Goal: Task Accomplishment & Management: Complete application form

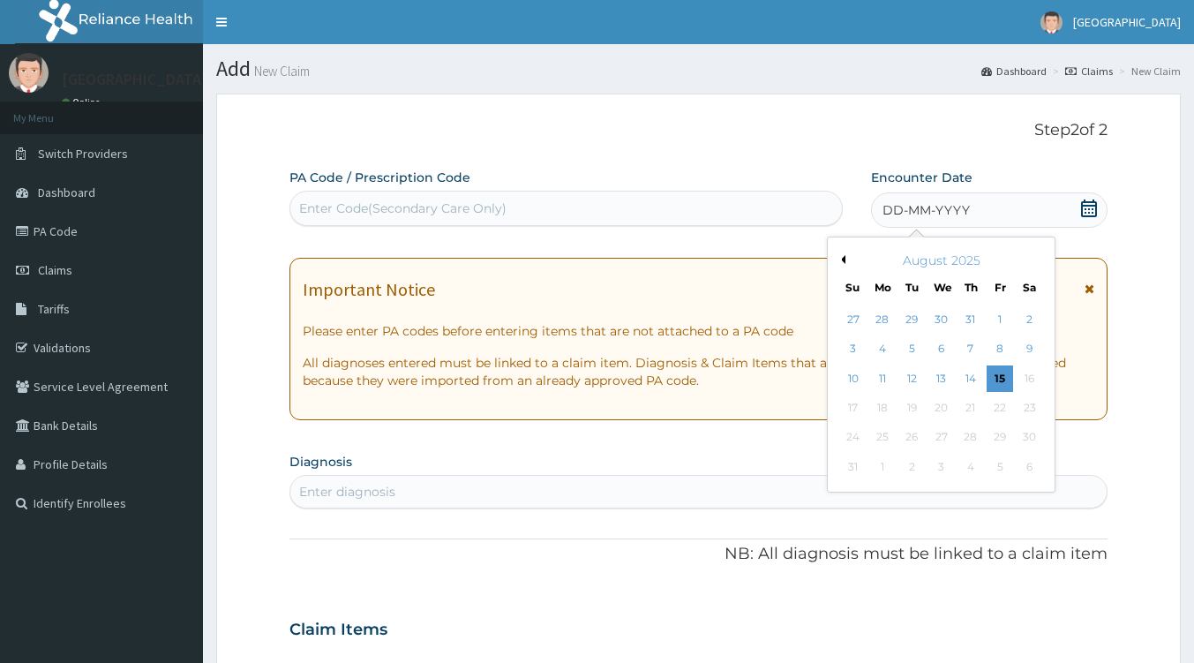
click at [932, 365] on div "13" at bounding box center [941, 378] width 26 height 26
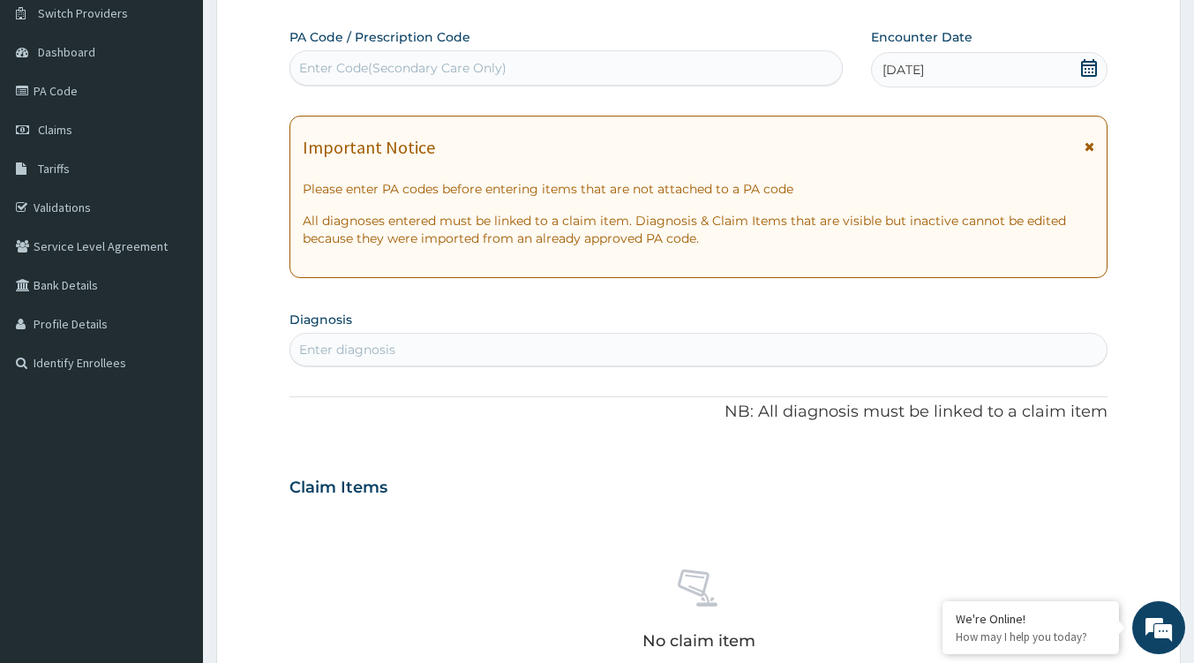
click at [360, 351] on div "Enter diagnosis" at bounding box center [347, 350] width 96 height 18
type input "[MEDICAL_DATA]"
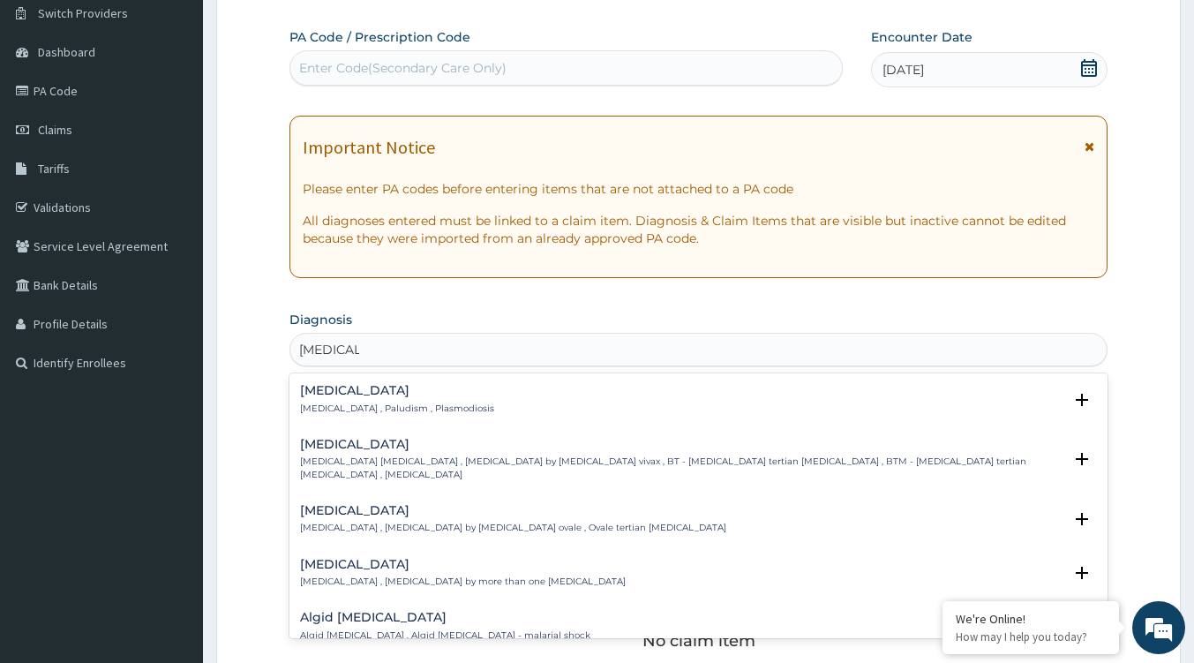
click at [349, 402] on p "[MEDICAL_DATA] , Paludism , Plasmodiosis" at bounding box center [397, 408] width 194 height 12
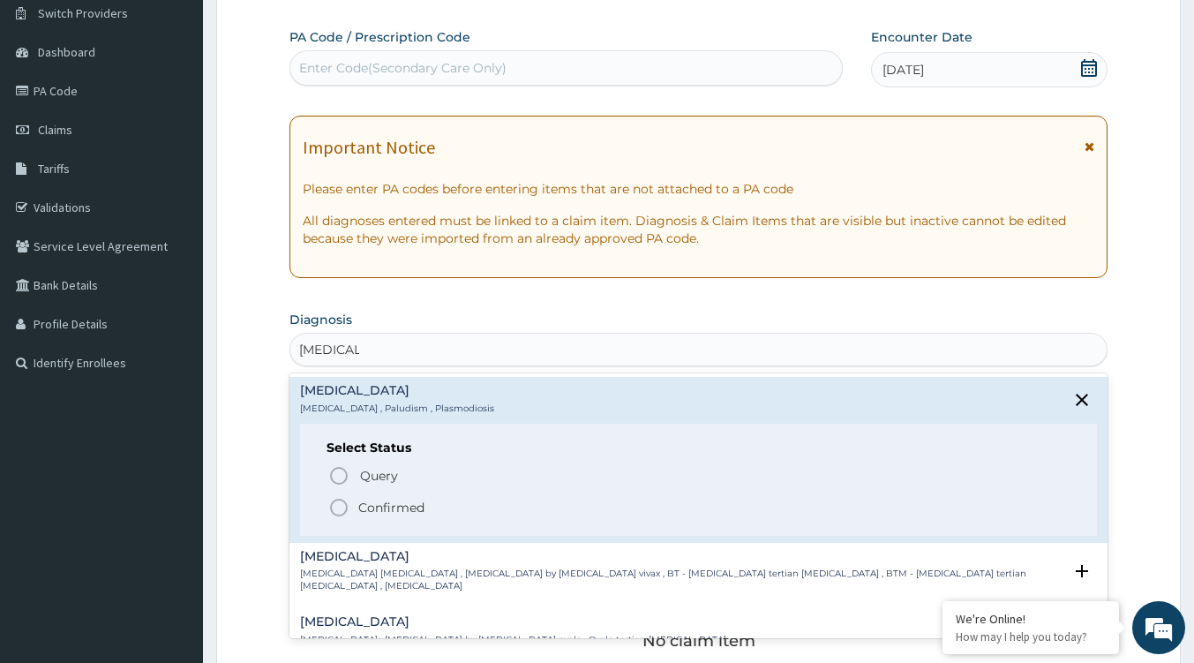
click at [369, 510] on p "Confirmed" at bounding box center [391, 508] width 66 height 18
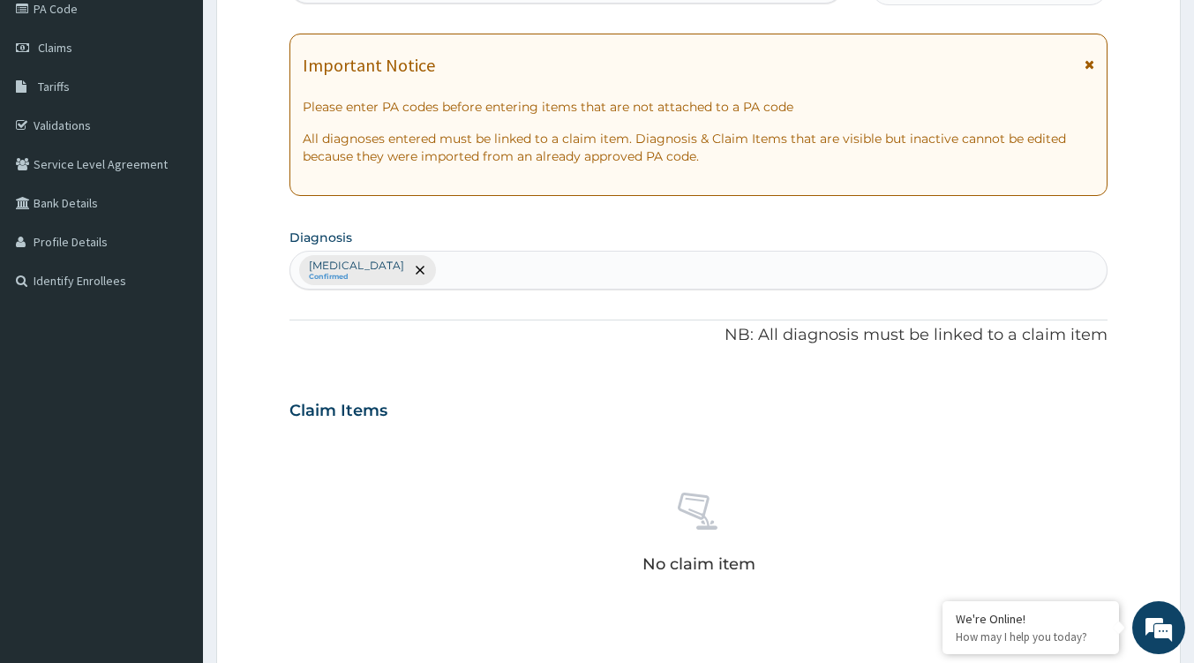
scroll to position [582, 0]
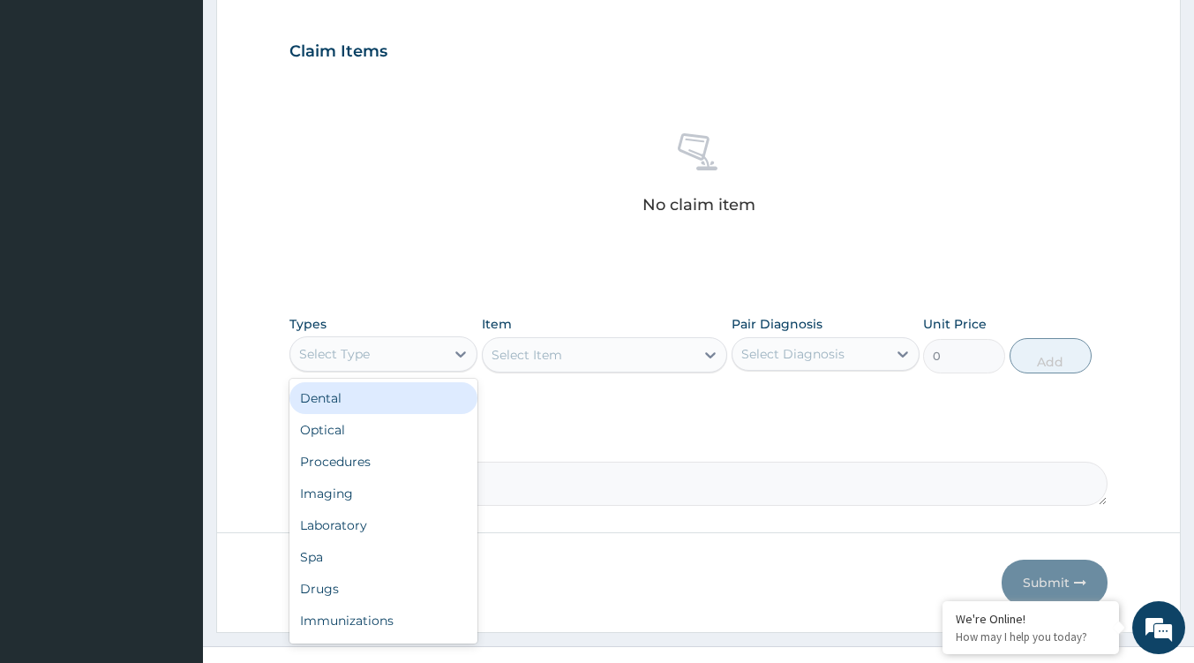
click at [425, 357] on div "Select Type" at bounding box center [367, 354] width 154 height 28
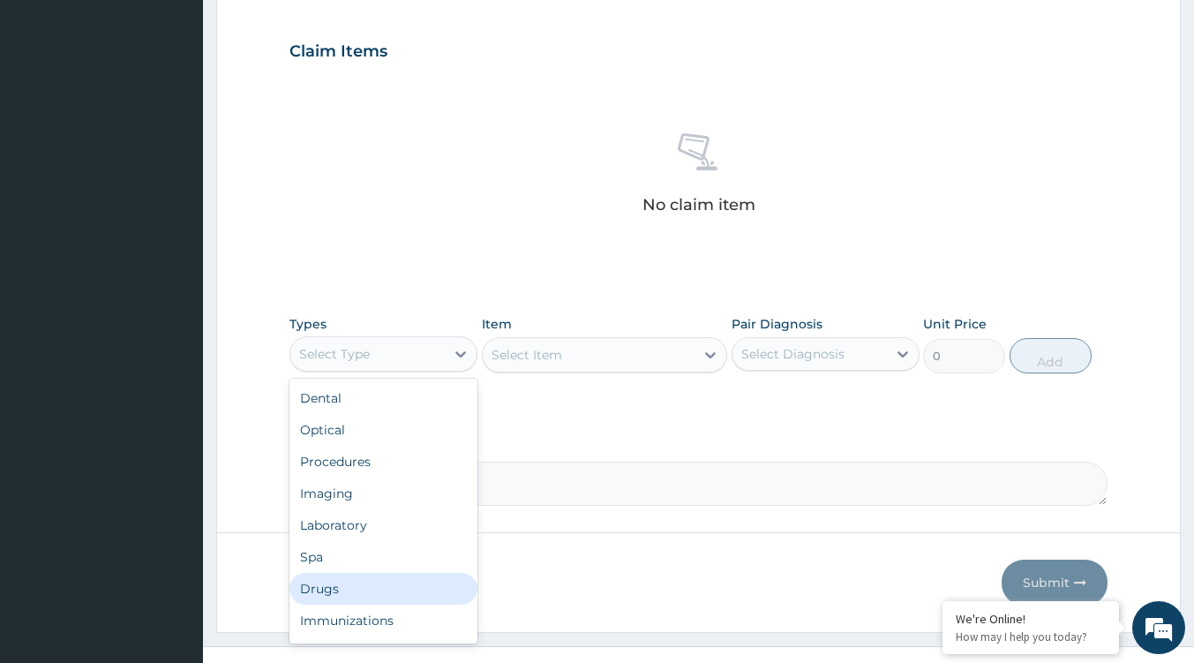
click at [318, 586] on div "Drugs" at bounding box center [383, 589] width 188 height 32
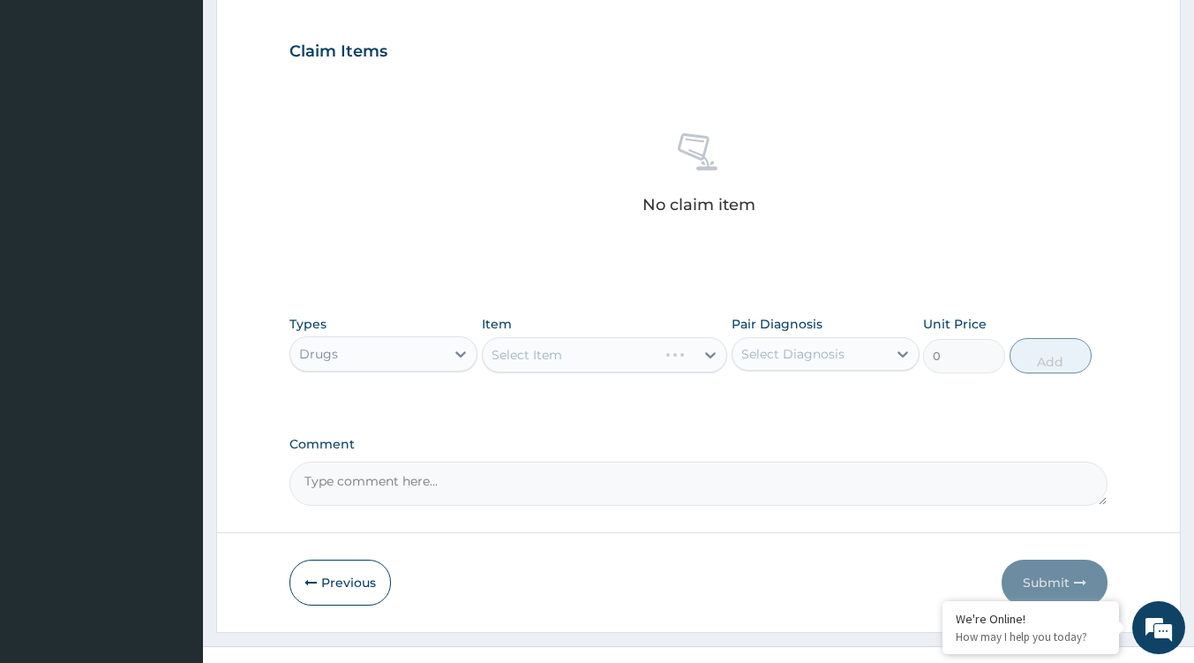
click at [612, 357] on div "Select Item" at bounding box center [604, 354] width 245 height 35
click at [690, 353] on div "Select Item" at bounding box center [604, 354] width 245 height 35
click at [702, 357] on div "Select Item" at bounding box center [604, 354] width 245 height 35
click at [702, 353] on div "Select Item" at bounding box center [604, 354] width 245 height 35
click at [695, 354] on div at bounding box center [711, 355] width 32 height 32
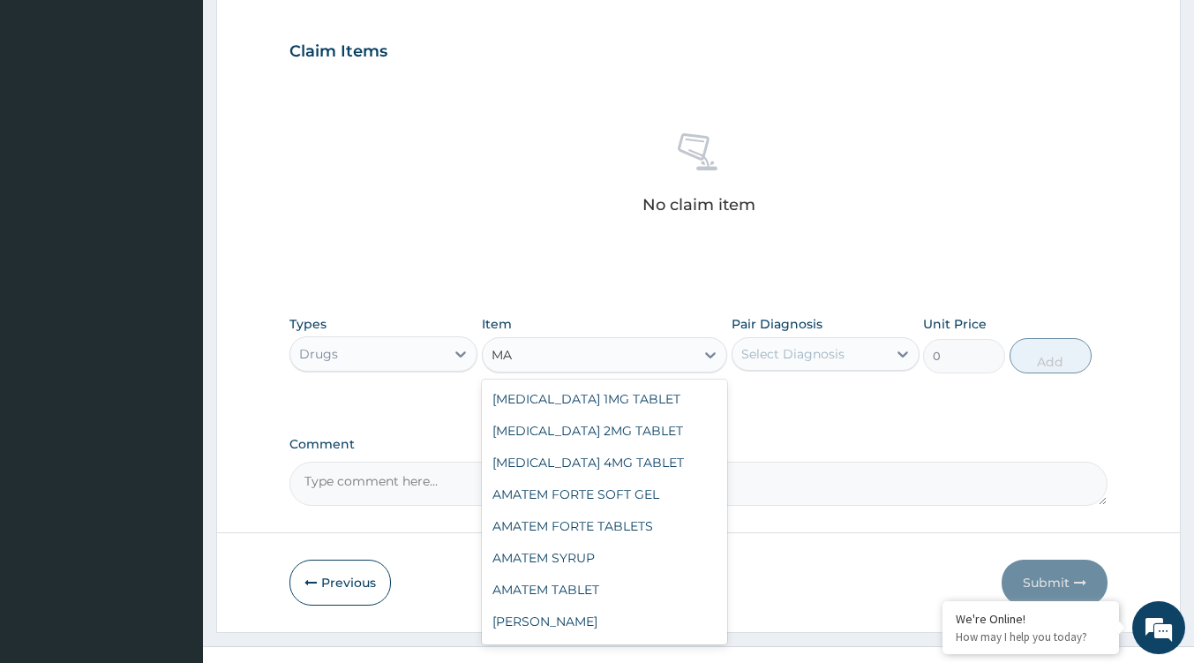
type input "M"
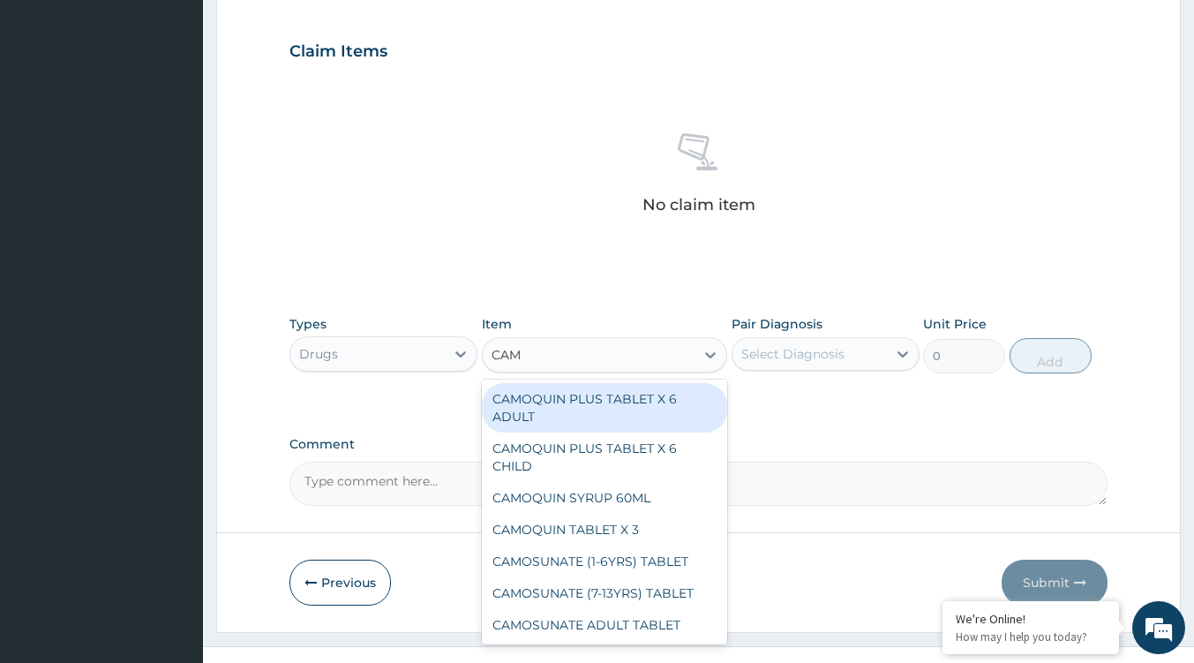
type input "CAMO"
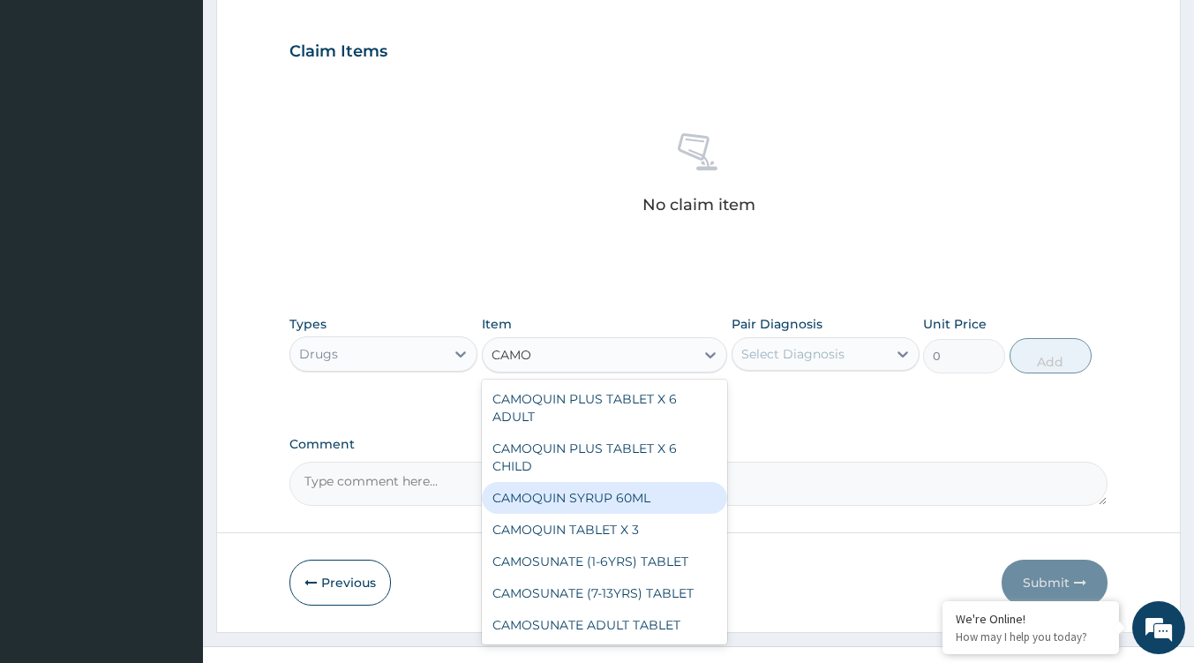
click at [619, 490] on div "CAMOQUIN SYRUP 60ML" at bounding box center [604, 498] width 245 height 32
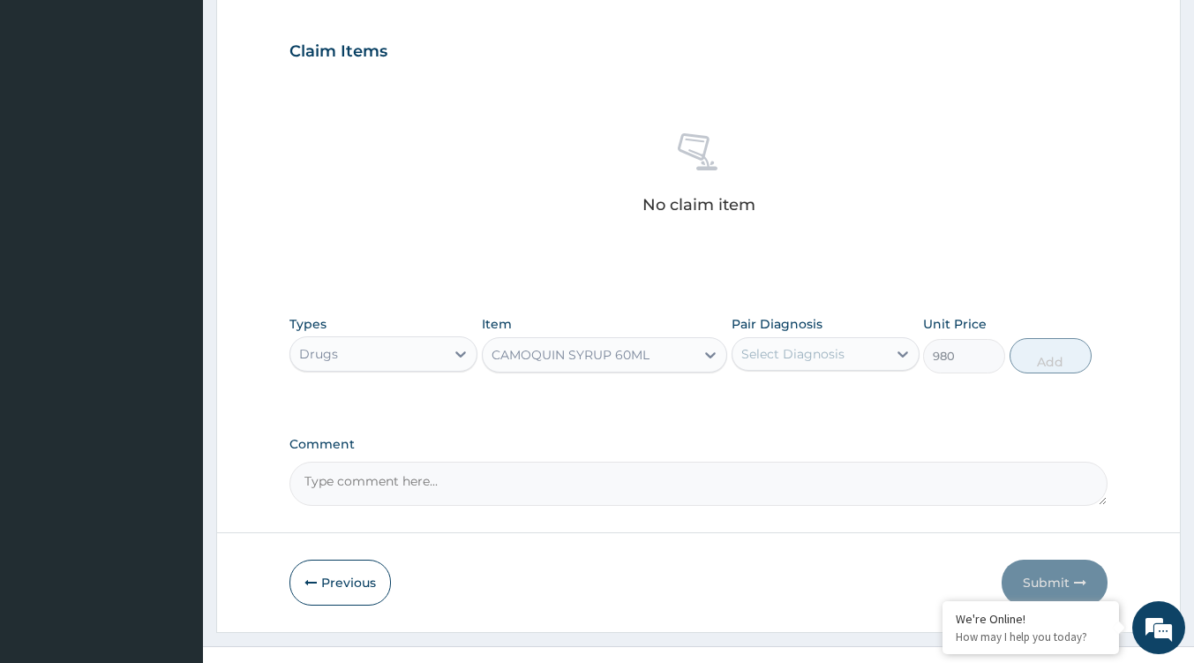
click at [698, 350] on div at bounding box center [711, 355] width 32 height 32
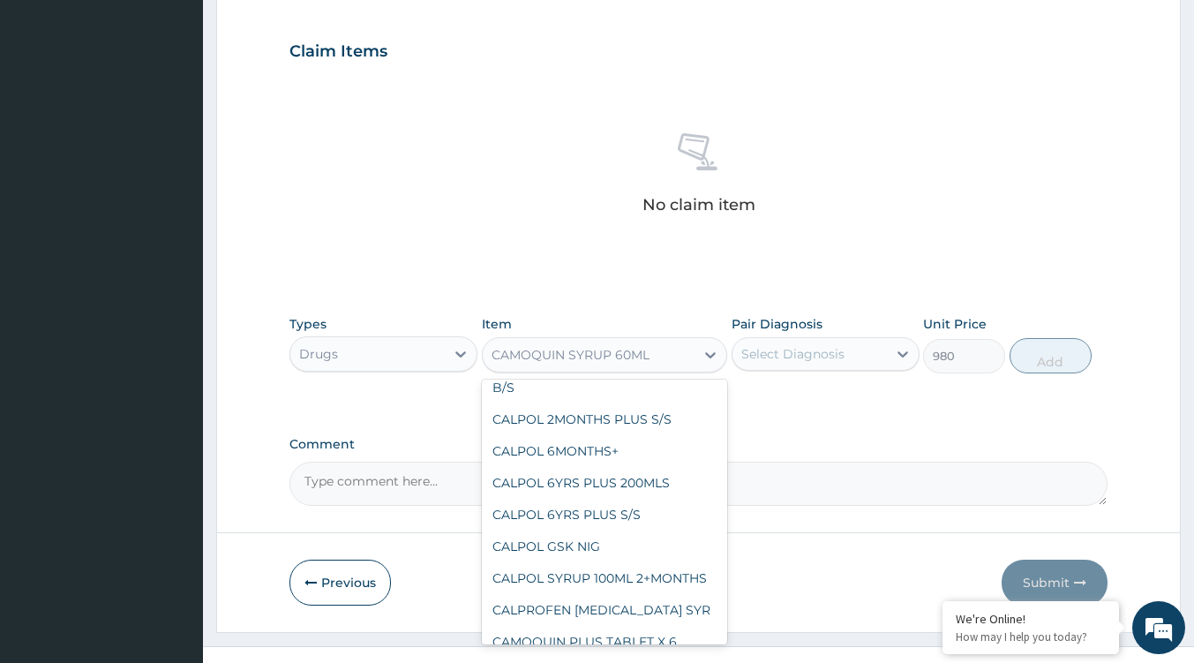
scroll to position [12083, 0]
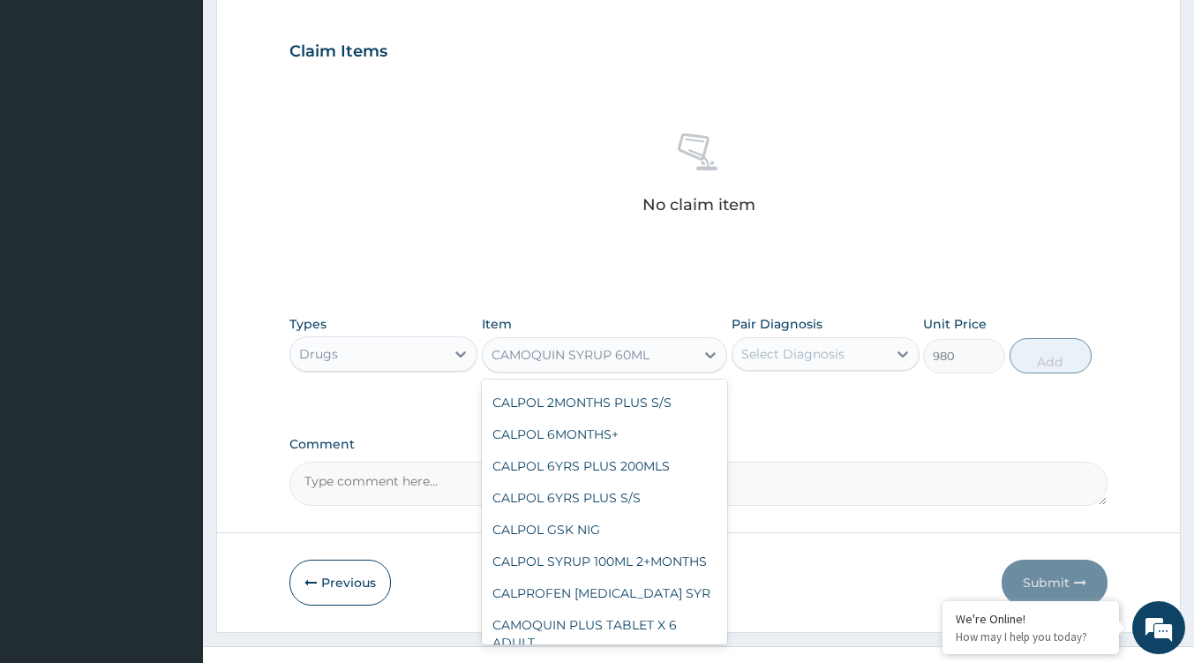
type input "267.75"
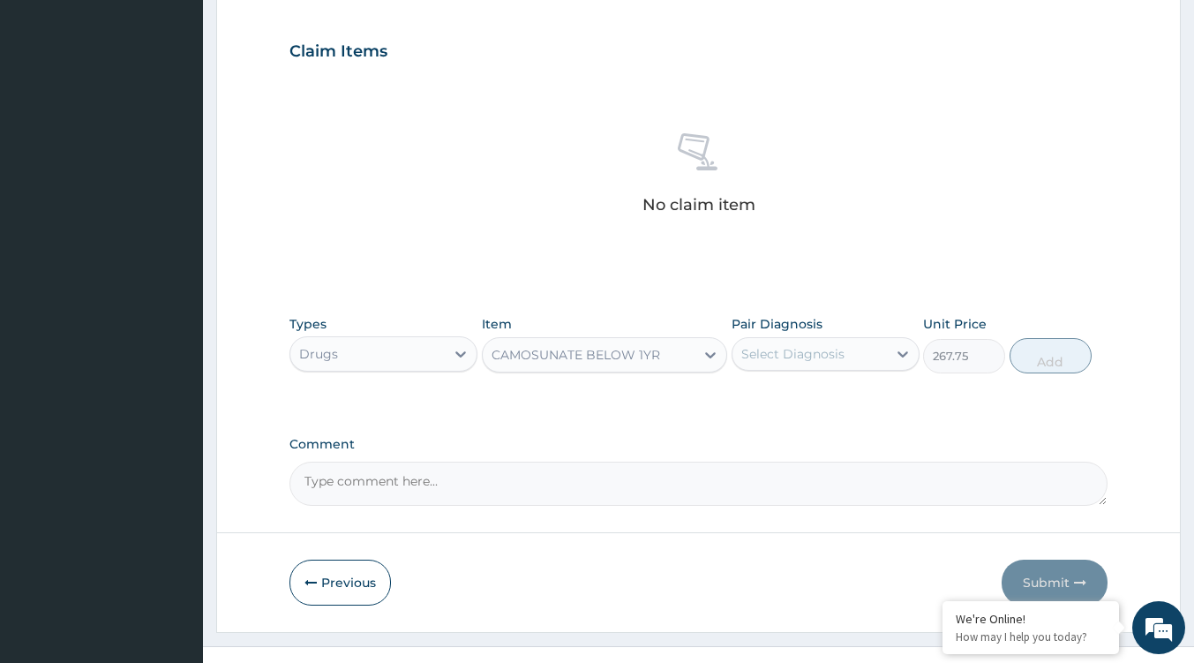
click at [703, 346] on icon at bounding box center [711, 355] width 18 height 18
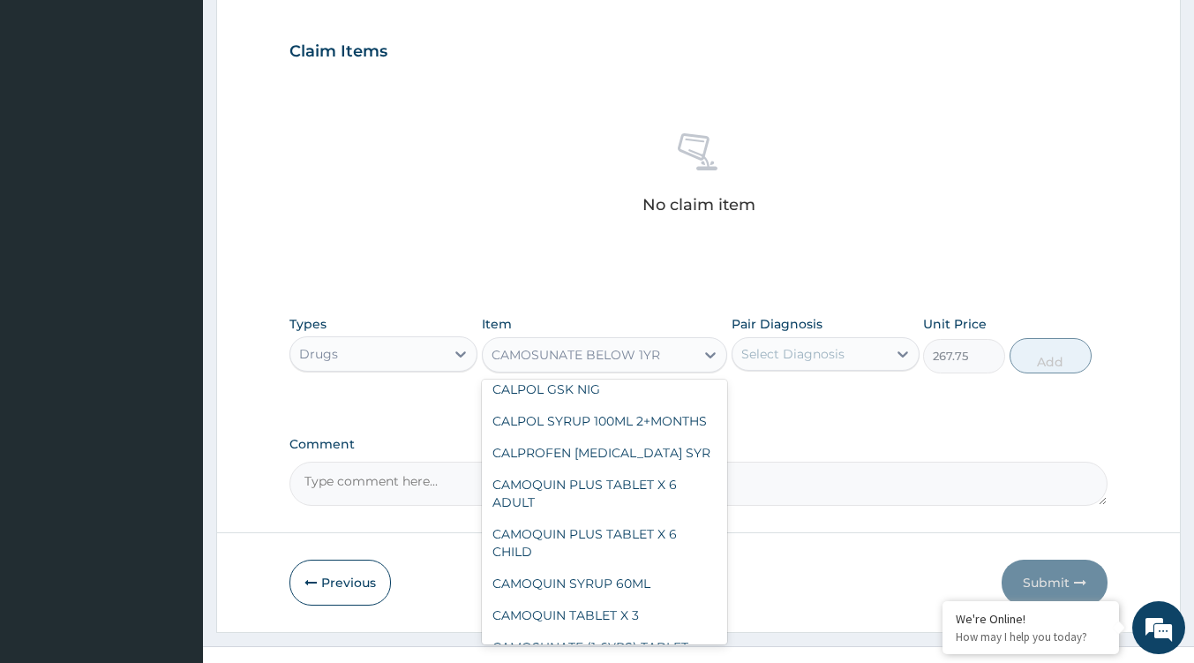
scroll to position [12242, 0]
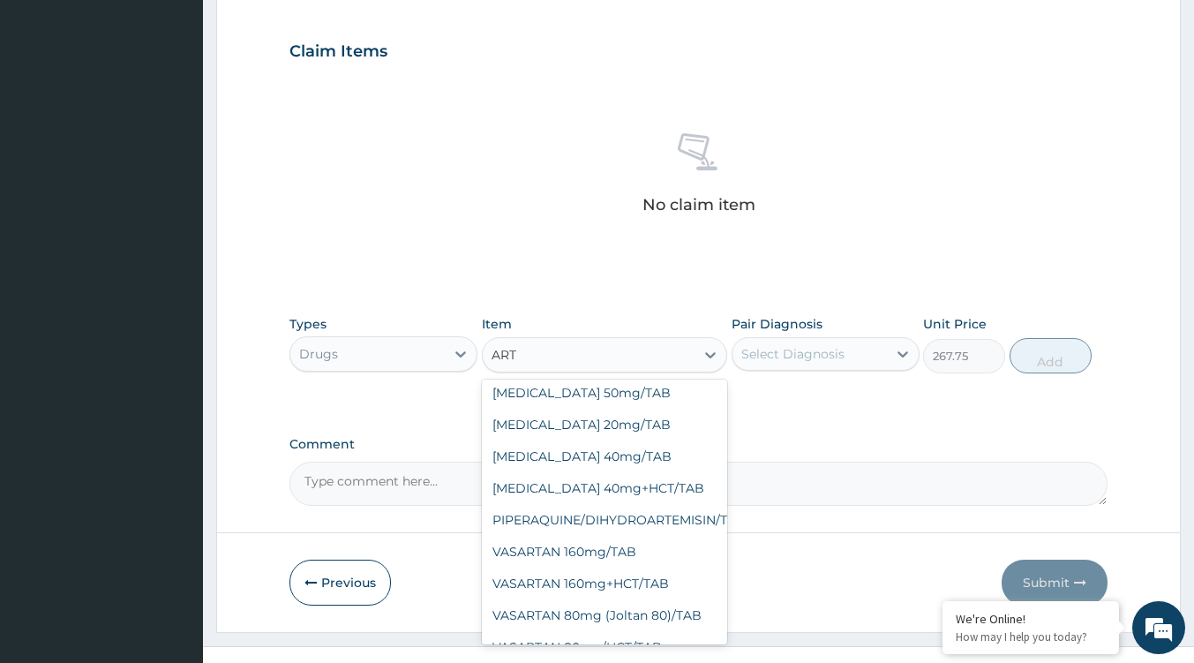
type input "ARTE"
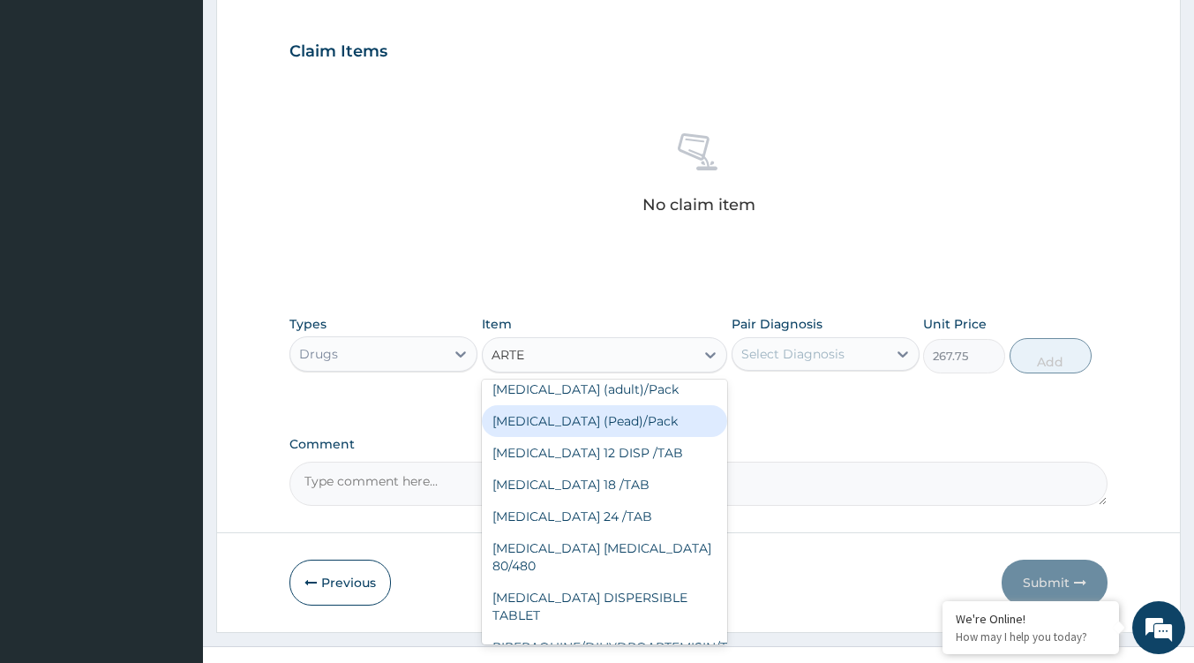
click at [589, 422] on div "[MEDICAL_DATA] (Pead)/Pack" at bounding box center [604, 421] width 245 height 32
type input "900"
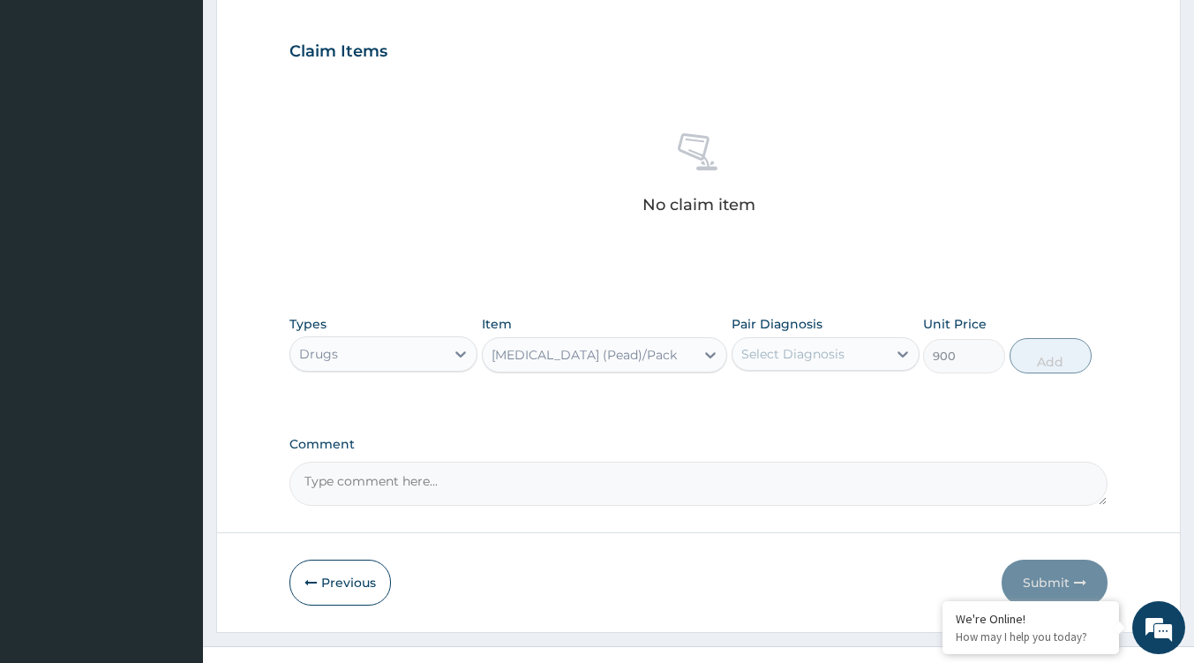
click at [663, 347] on div "[MEDICAL_DATA] (Pead)/Pack" at bounding box center [589, 355] width 212 height 28
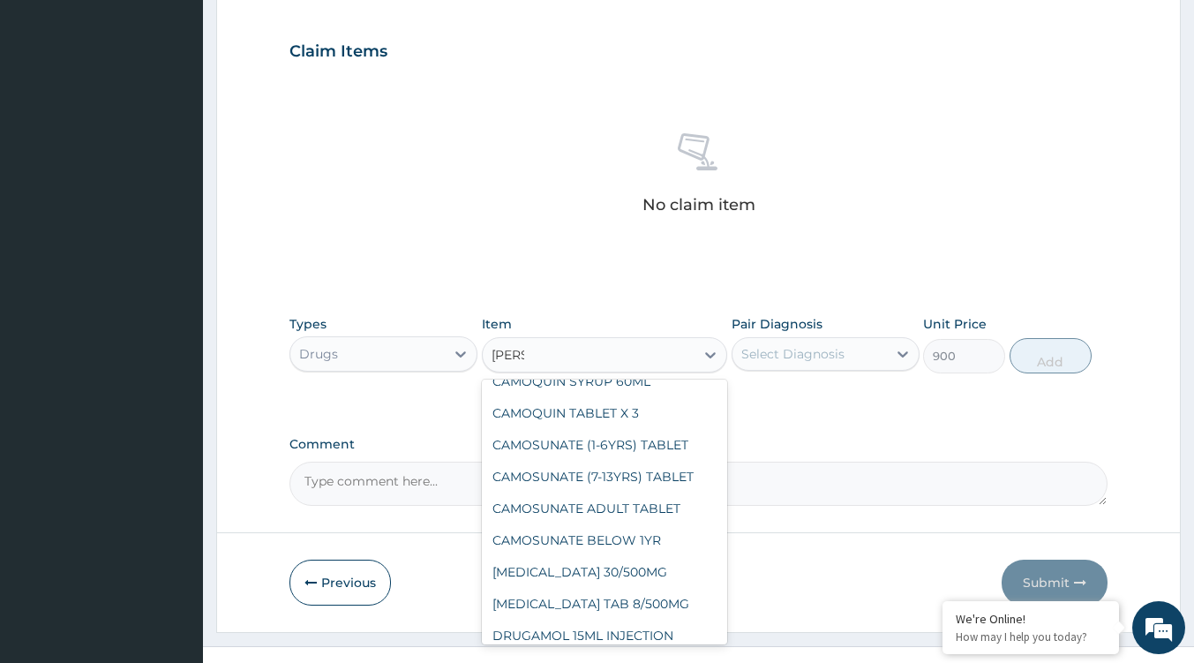
scroll to position [0, 0]
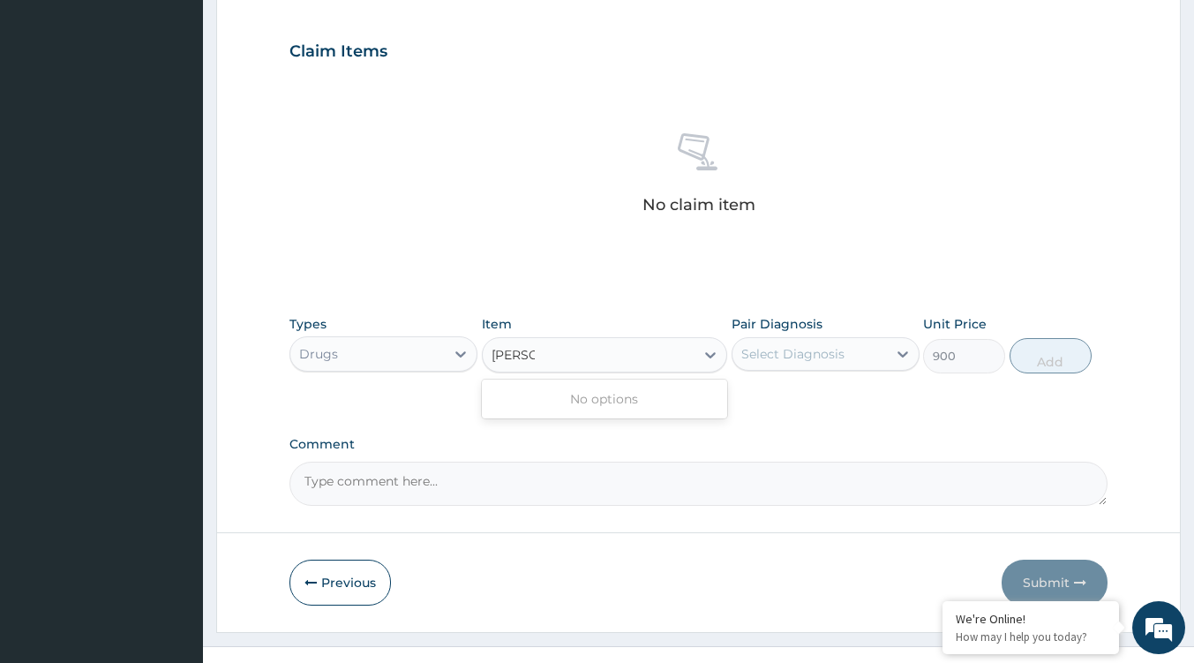
type input "AMO"
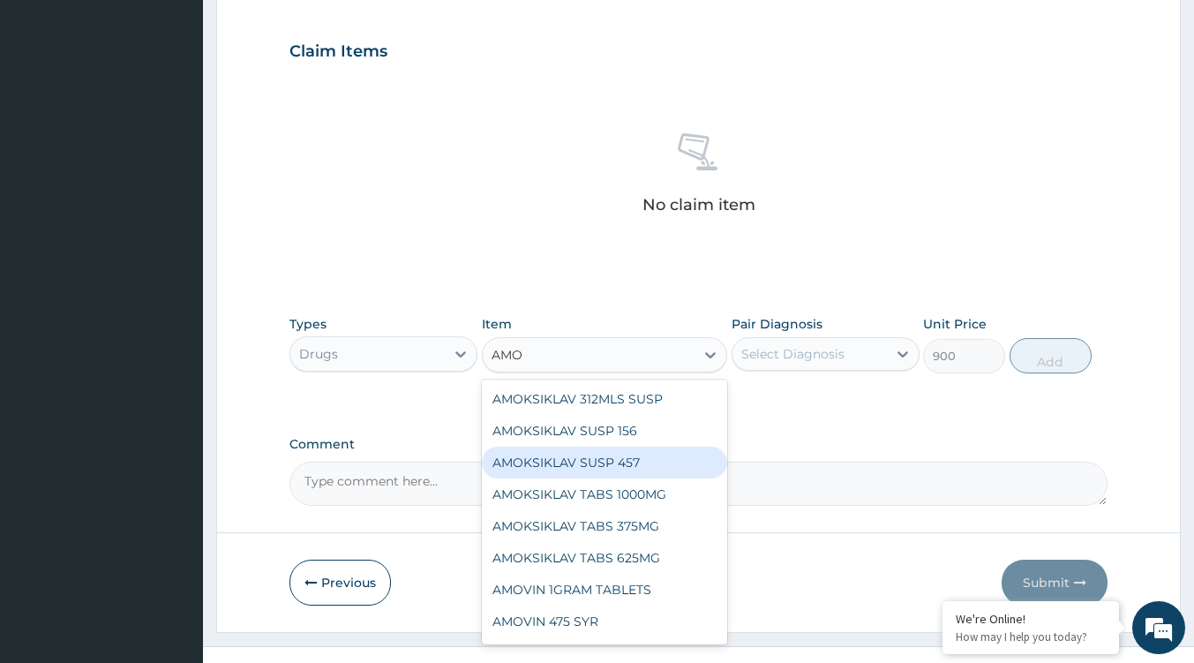
click at [589, 460] on div "AMOKSIKLAV SUSP 457" at bounding box center [604, 463] width 245 height 32
type input "2000"
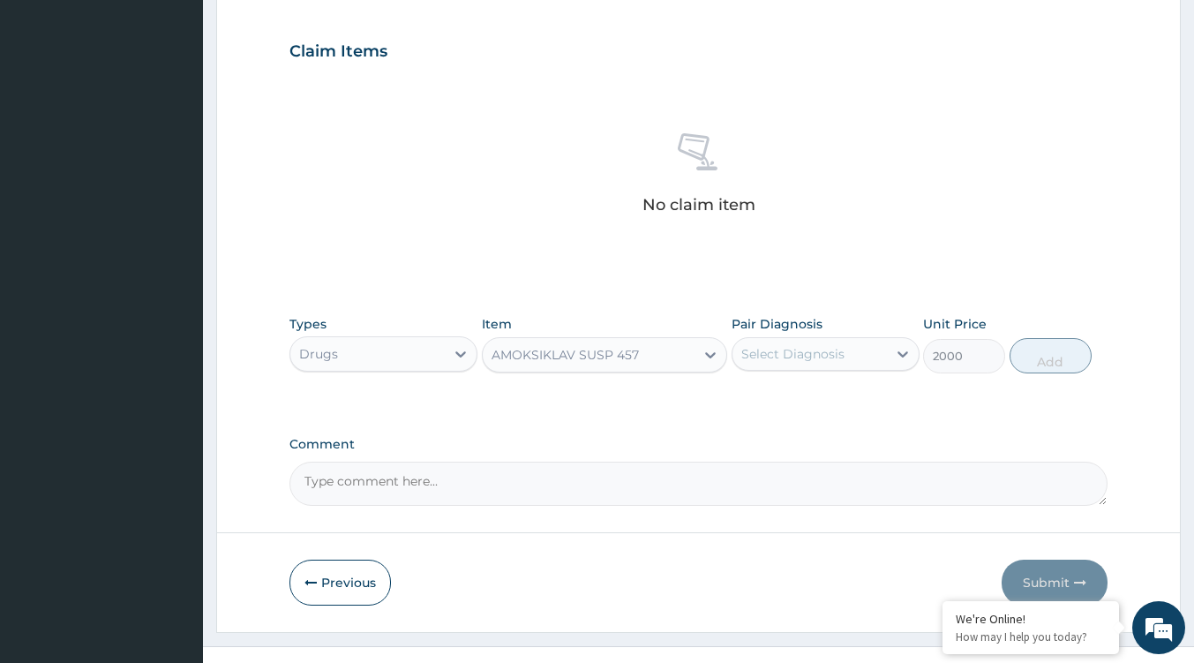
click at [688, 378] on div "Types Drugs Item AMOKSIKLAV SUSP 457 Pair Diagnosis Select Diagnosis Unit Price…" at bounding box center [698, 344] width 818 height 76
click at [704, 357] on icon at bounding box center [711, 355] width 18 height 18
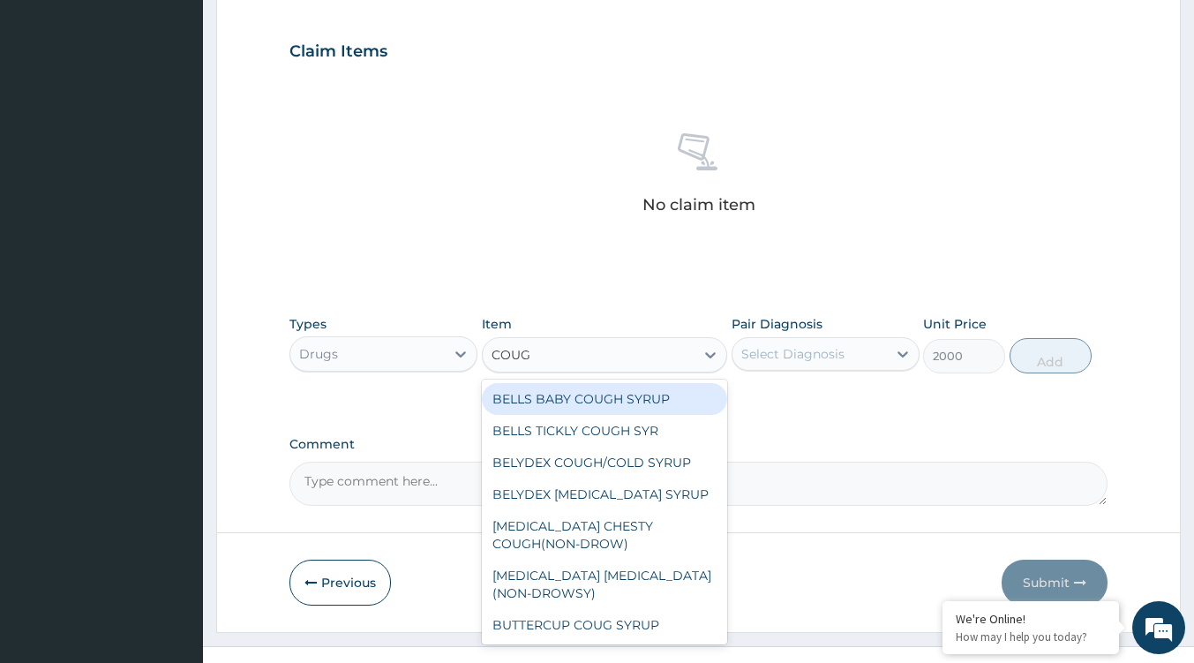
type input "COUGH"
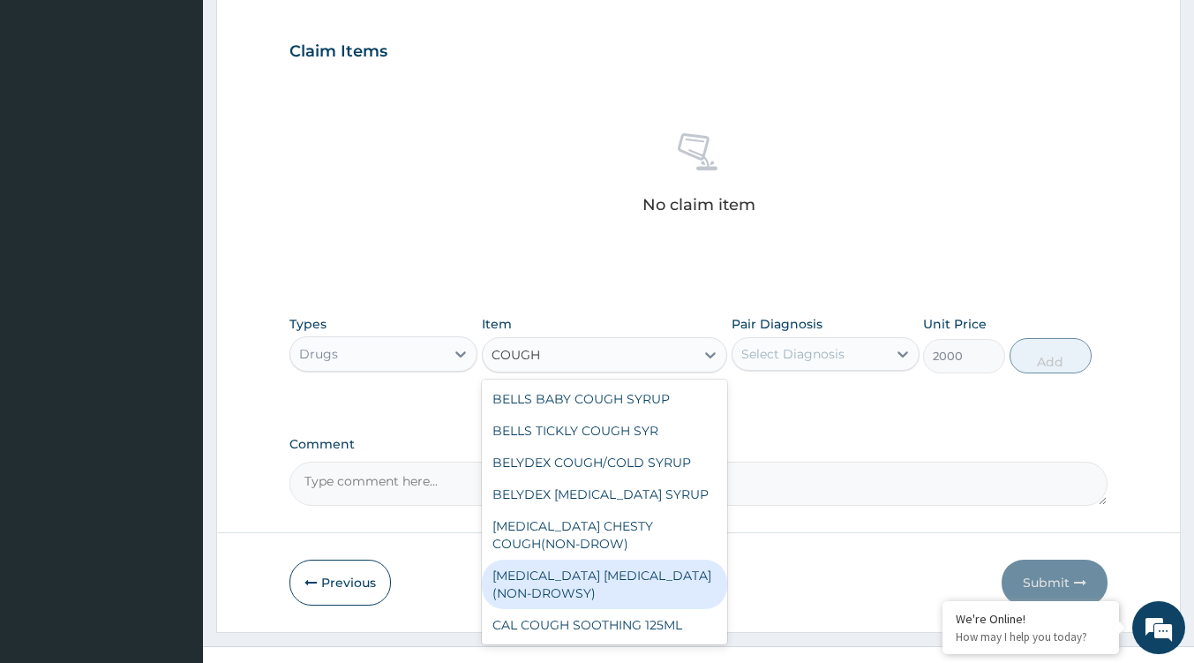
click at [614, 567] on div "[MEDICAL_DATA] [MEDICAL_DATA](NON-DROWSY)" at bounding box center [604, 584] width 245 height 49
type input "900"
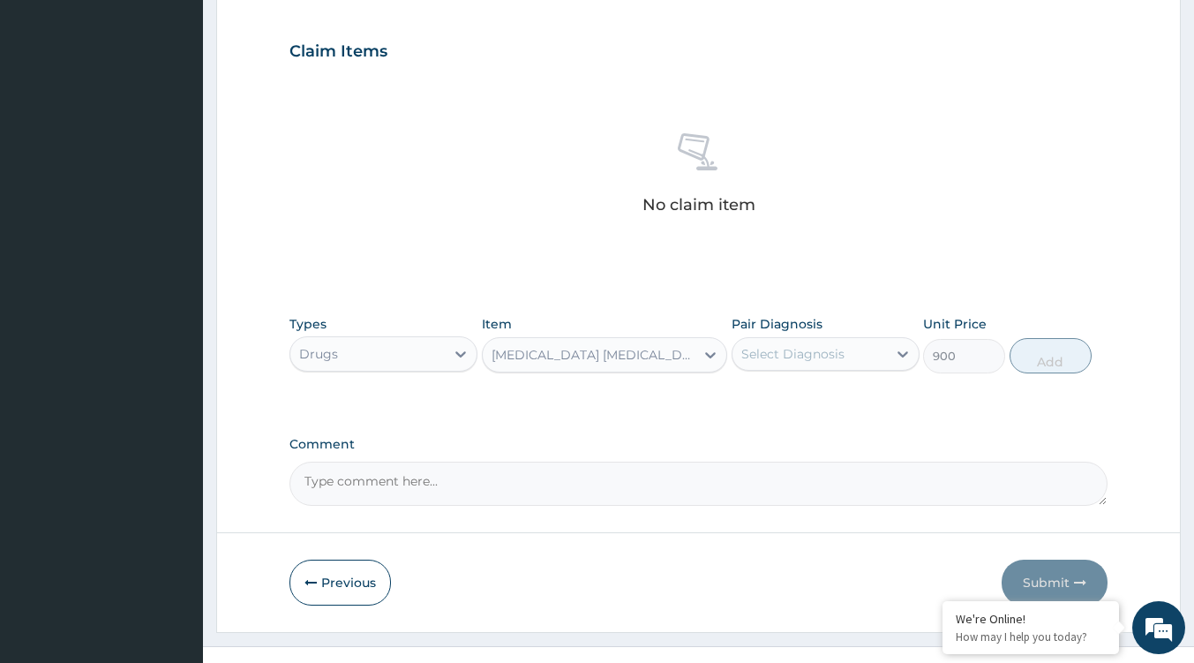
click at [681, 335] on div "Item [MEDICAL_DATA] [MEDICAL_DATA](NON-DROWSY)" at bounding box center [604, 344] width 245 height 58
click at [680, 352] on div "[MEDICAL_DATA] [MEDICAL_DATA](NON-DROWSY)" at bounding box center [594, 355] width 205 height 18
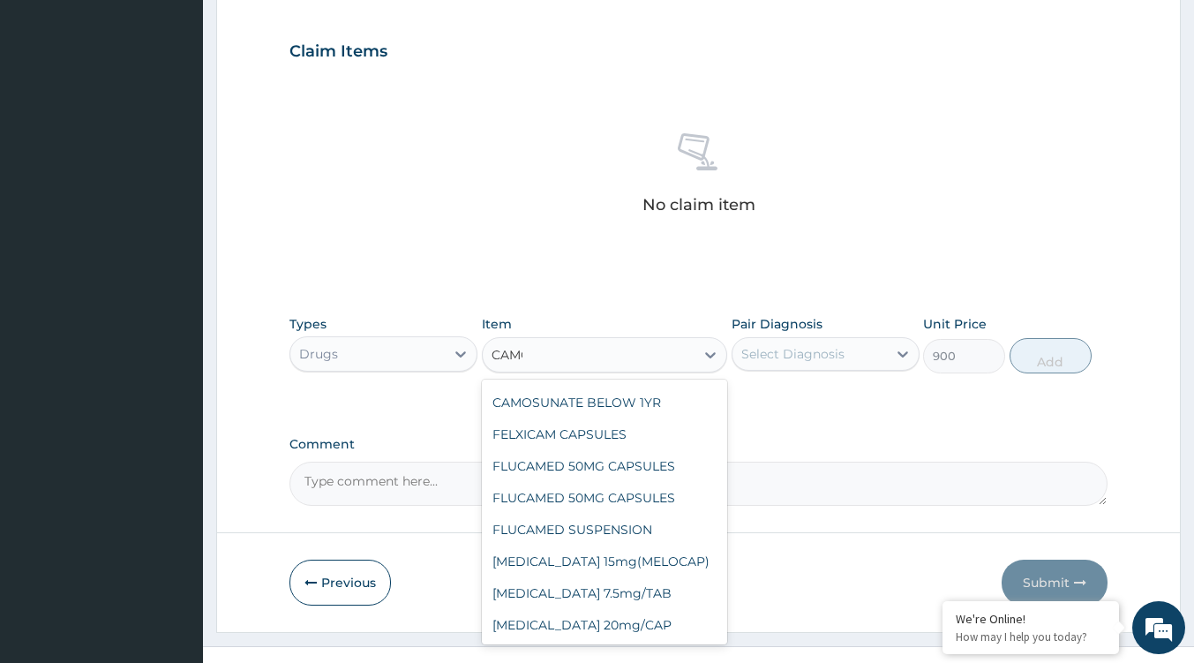
scroll to position [32, 0]
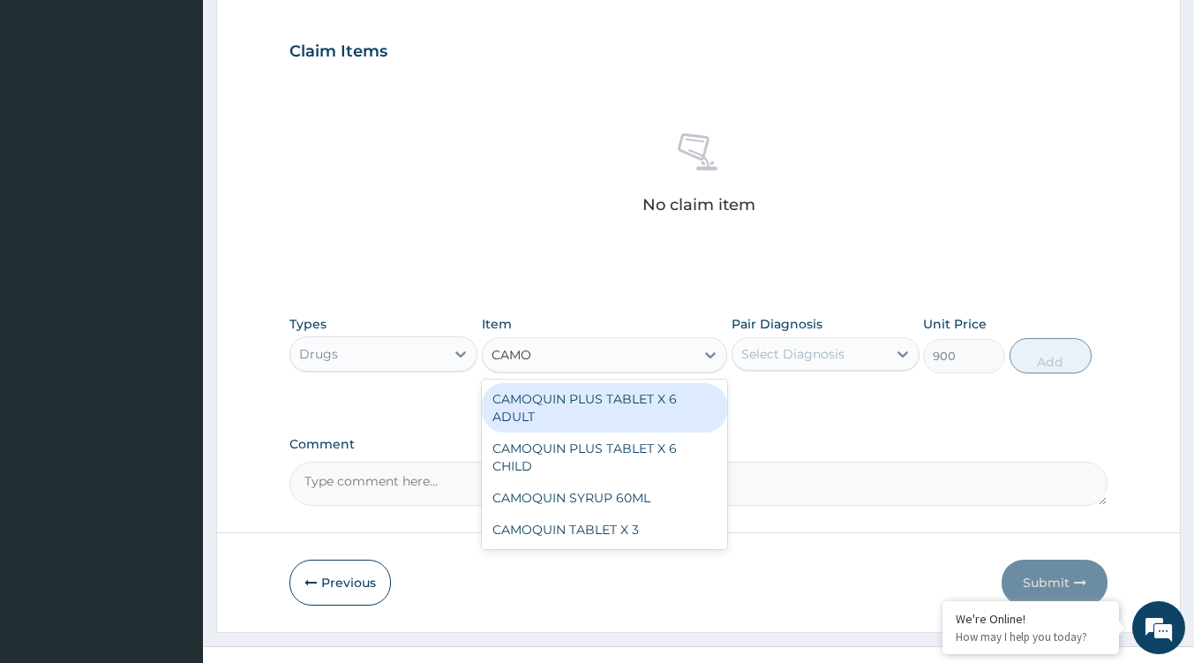
type input "CAMOQ"
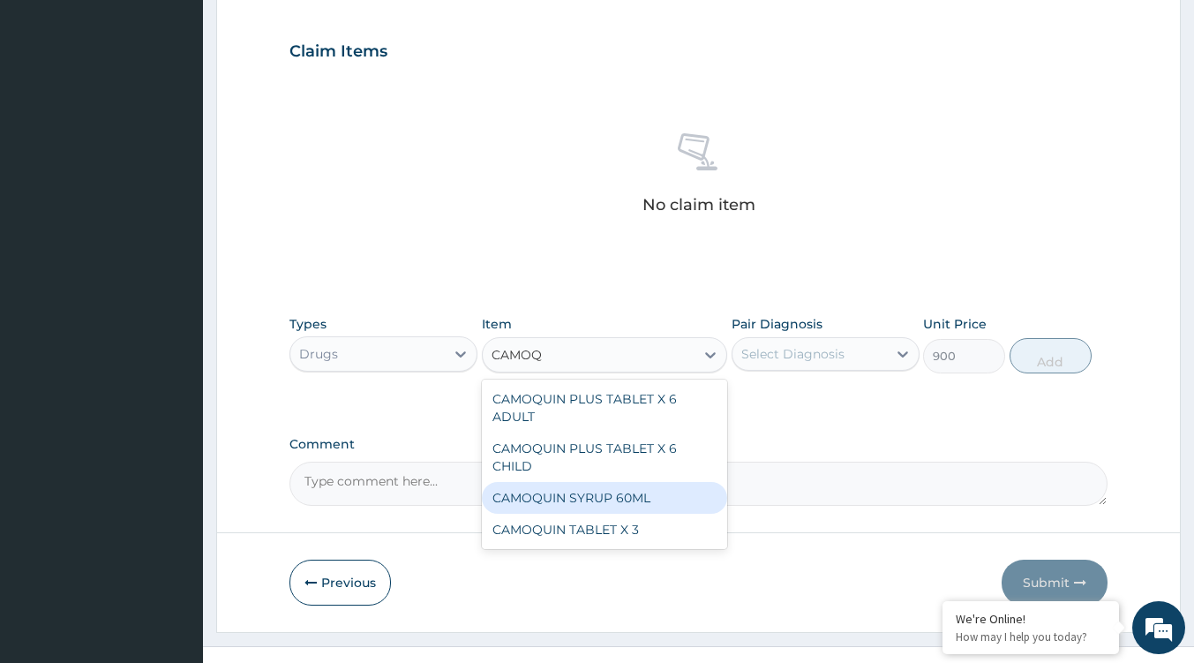
click at [638, 497] on div "CAMOQUIN SYRUP 60ML" at bounding box center [604, 498] width 245 height 32
type input "980"
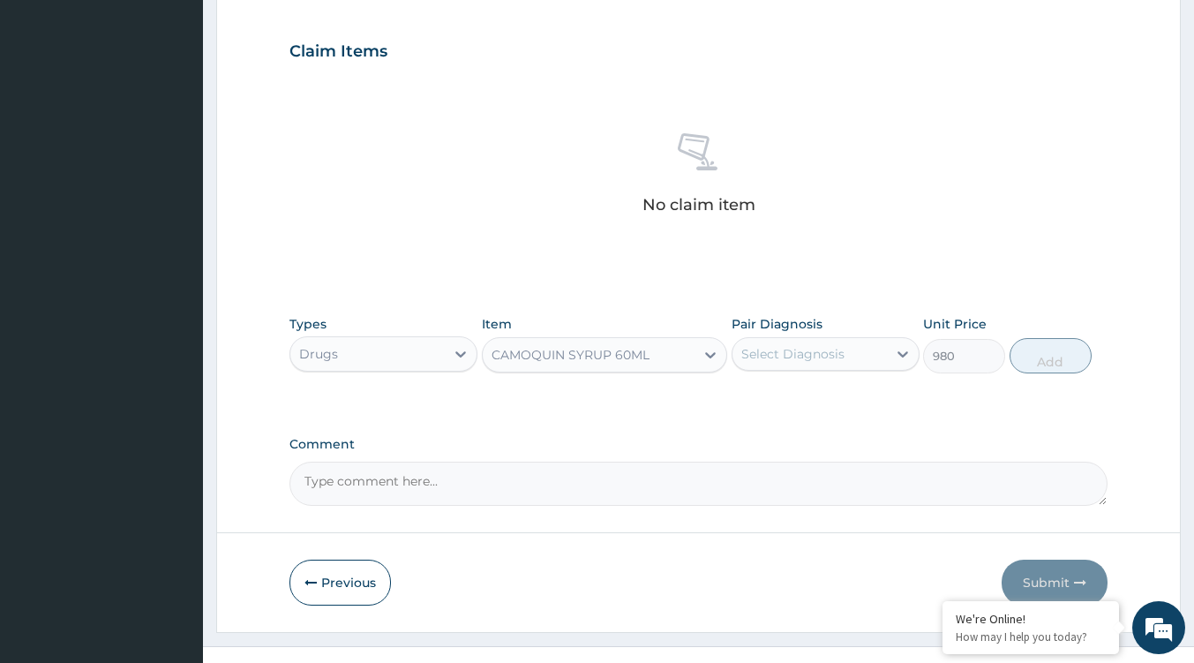
click at [650, 357] on div "CAMOQUIN SYRUP 60ML" at bounding box center [589, 355] width 212 height 28
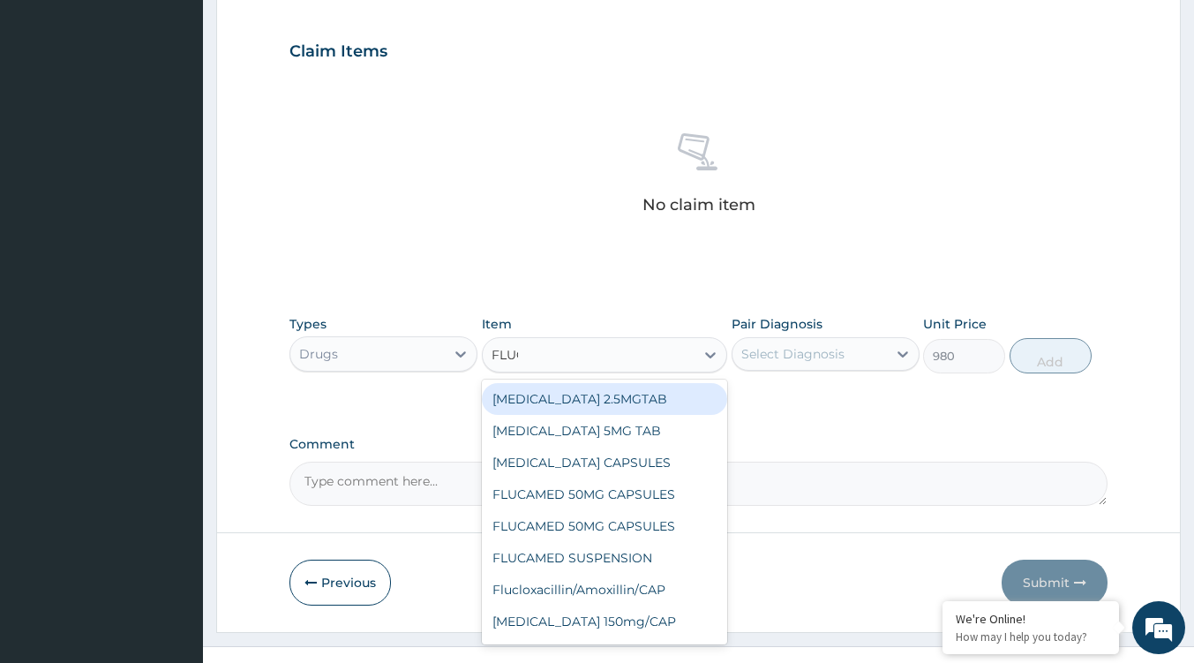
type input "FLUCO"
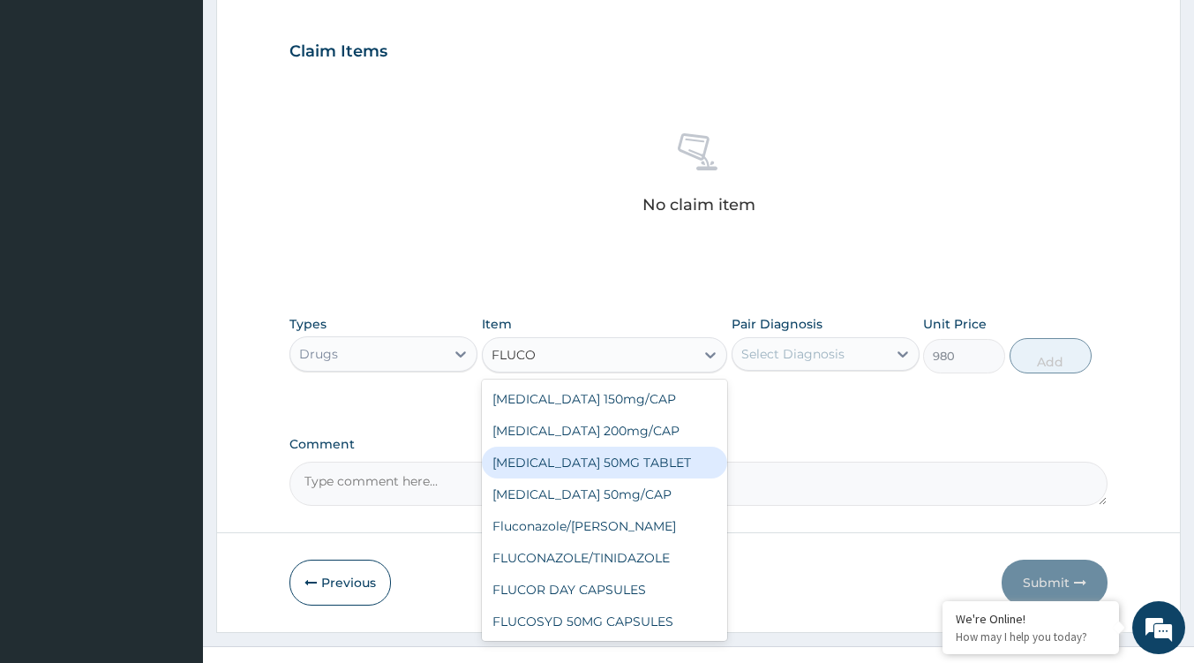
click at [599, 463] on div "[MEDICAL_DATA] 50MG TABLET" at bounding box center [604, 463] width 245 height 32
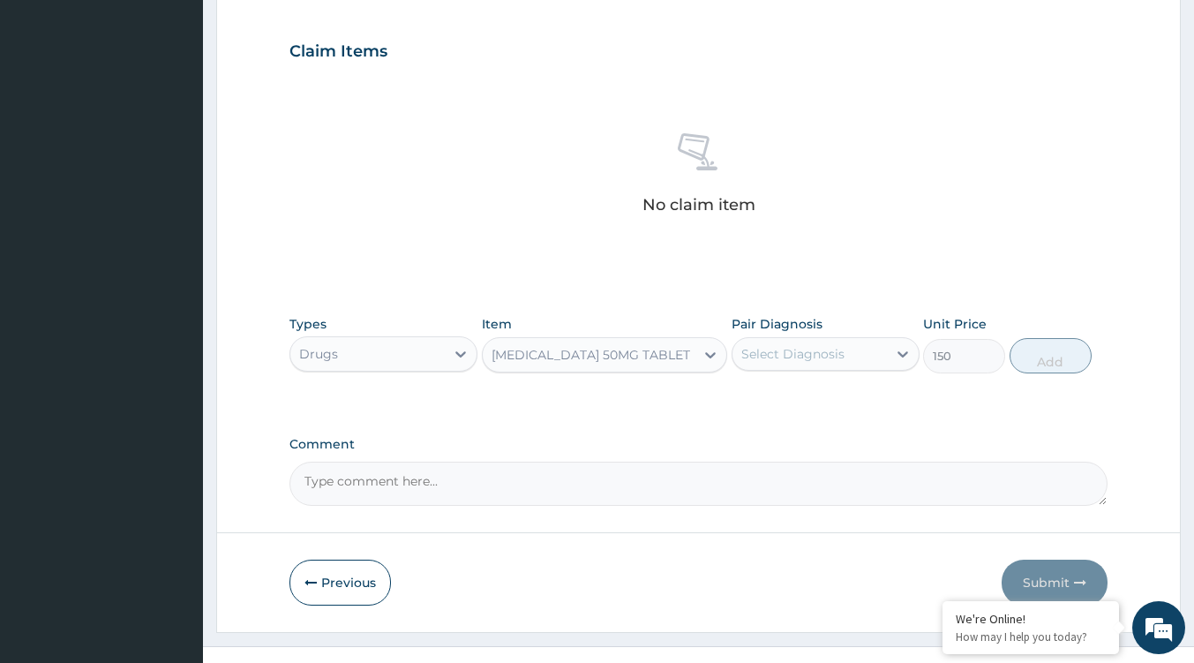
click at [702, 349] on icon at bounding box center [711, 355] width 18 height 18
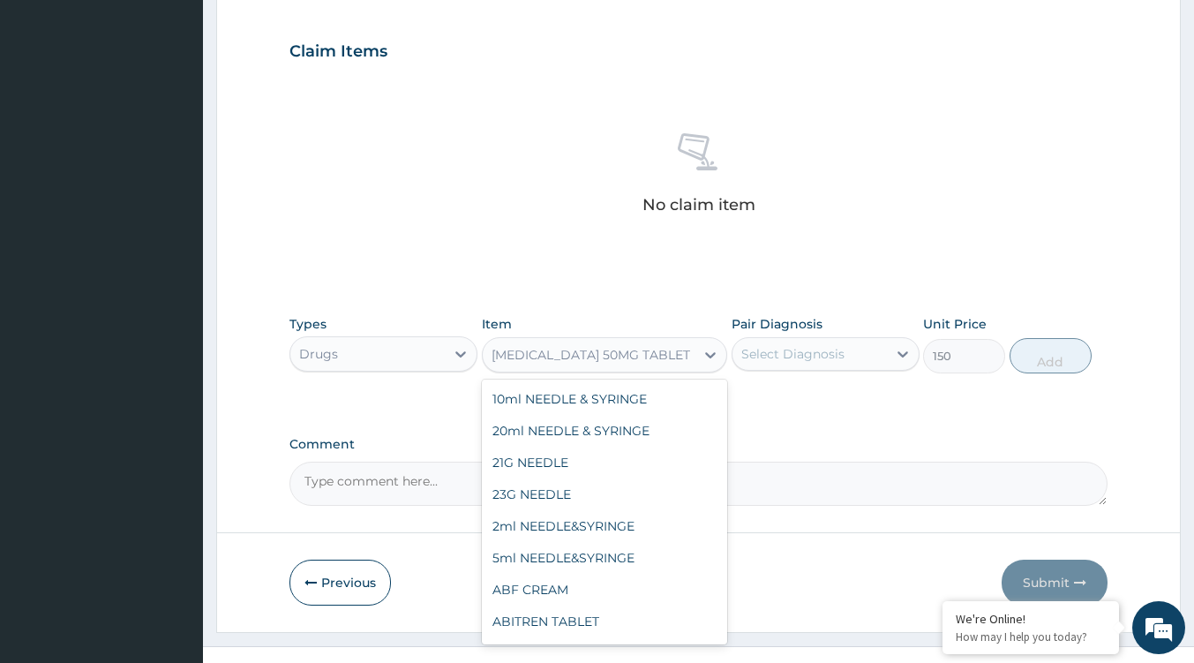
scroll to position [21777, 0]
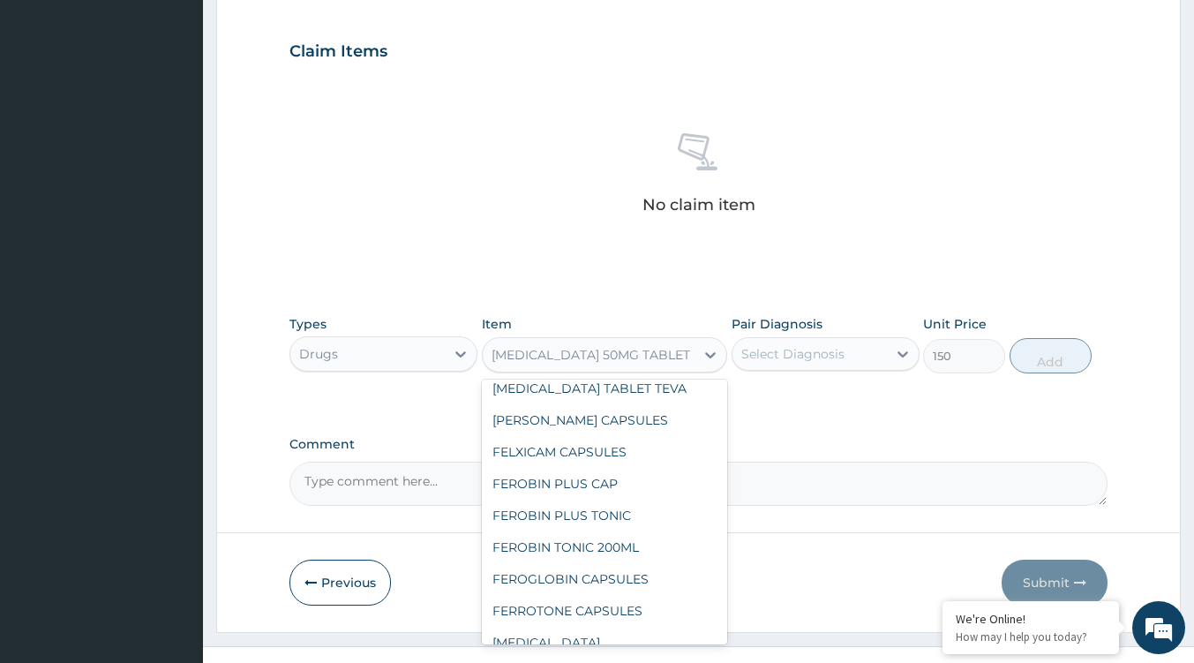
type input "511.5"
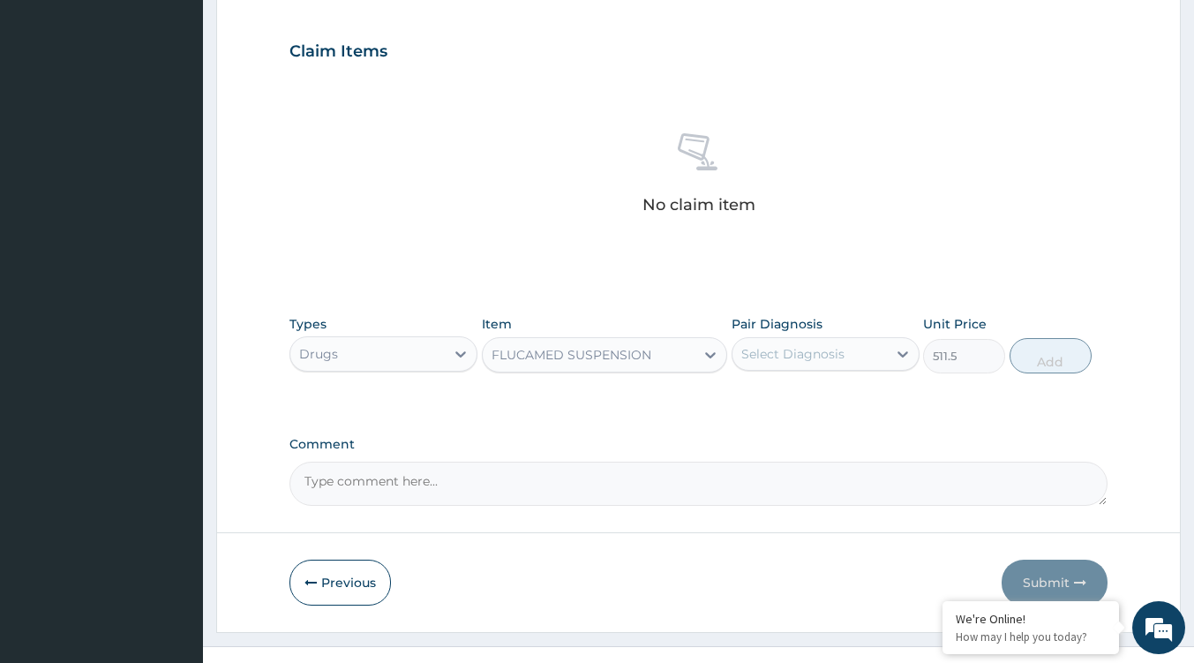
click at [672, 360] on div "FLUCAMED SUSPENSION" at bounding box center [589, 355] width 212 height 28
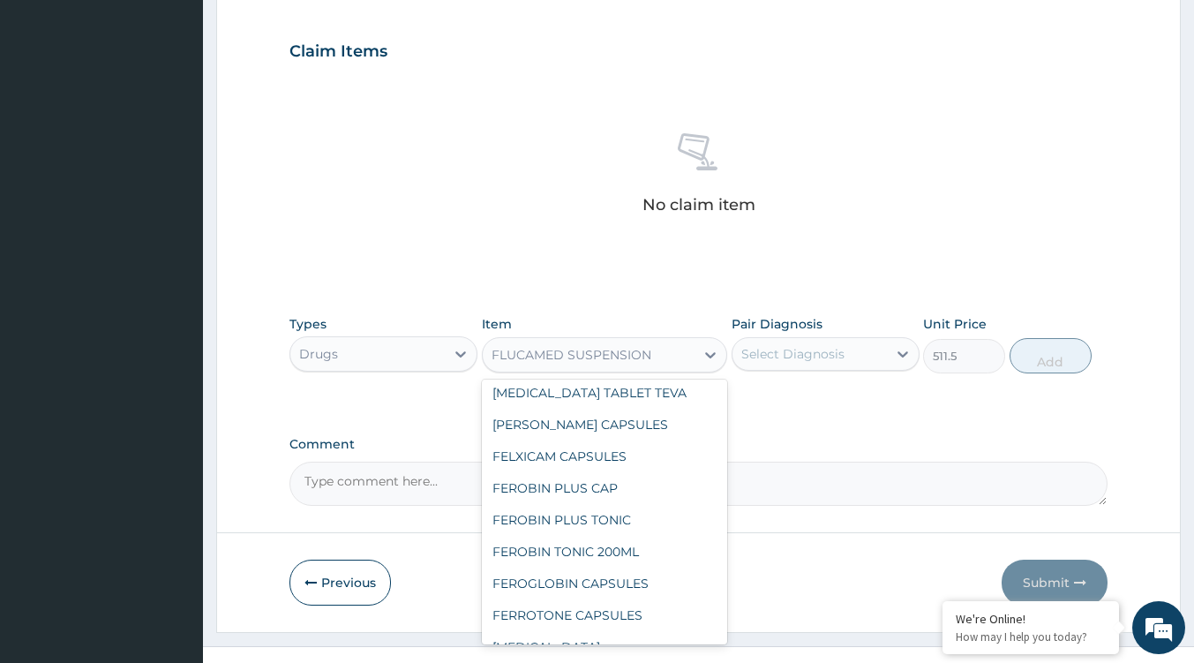
scroll to position [21738, 0]
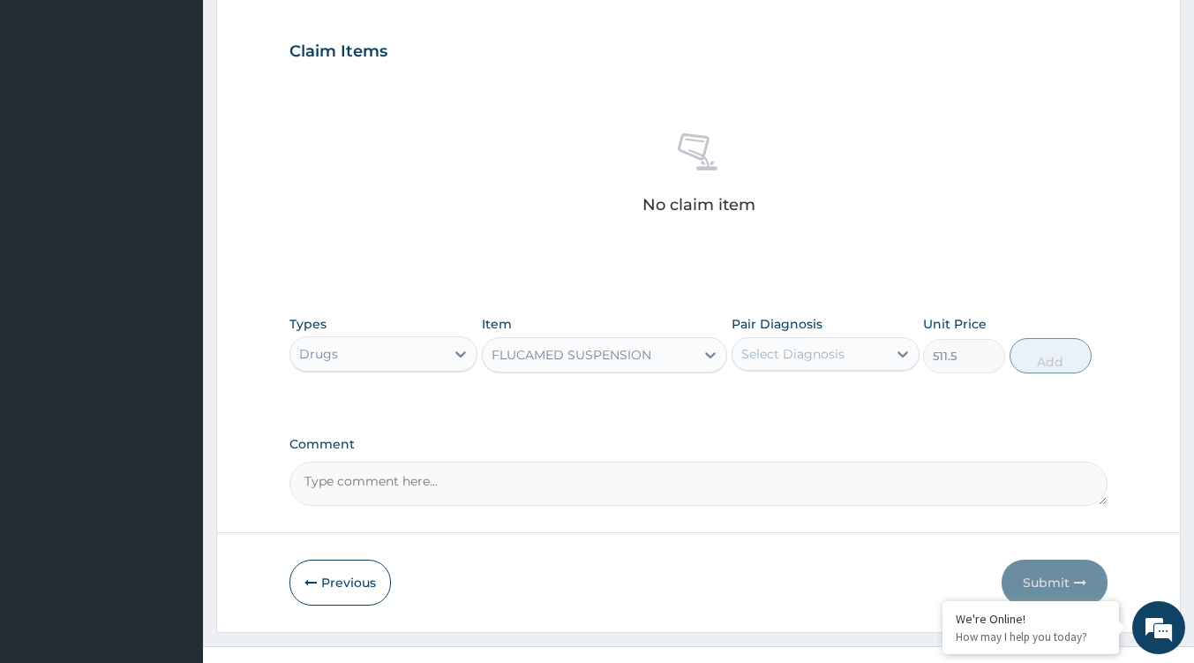
click at [674, 354] on div "FLUCAMED SUSPENSION" at bounding box center [589, 355] width 212 height 28
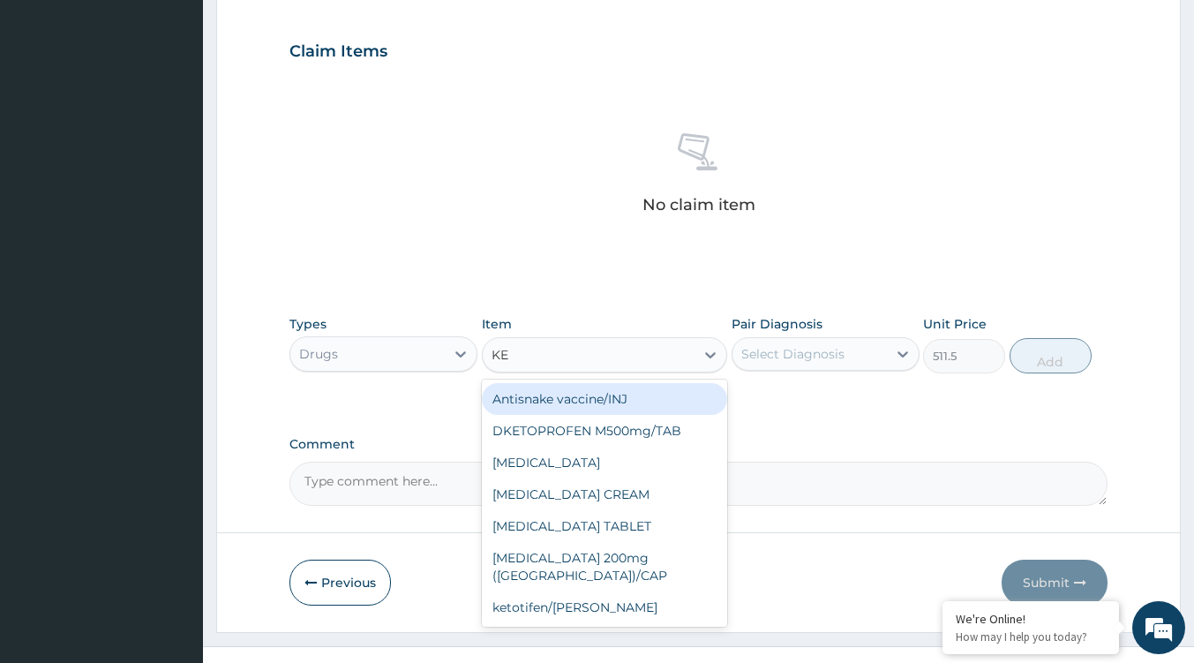
scroll to position [0, 0]
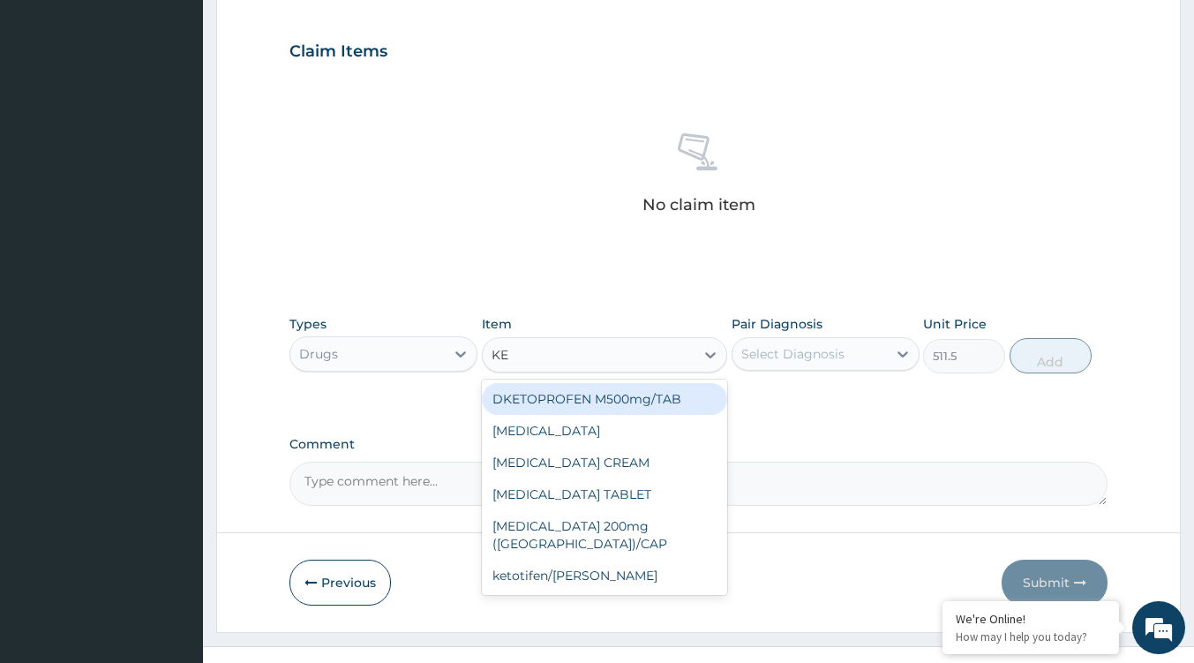
type input "K"
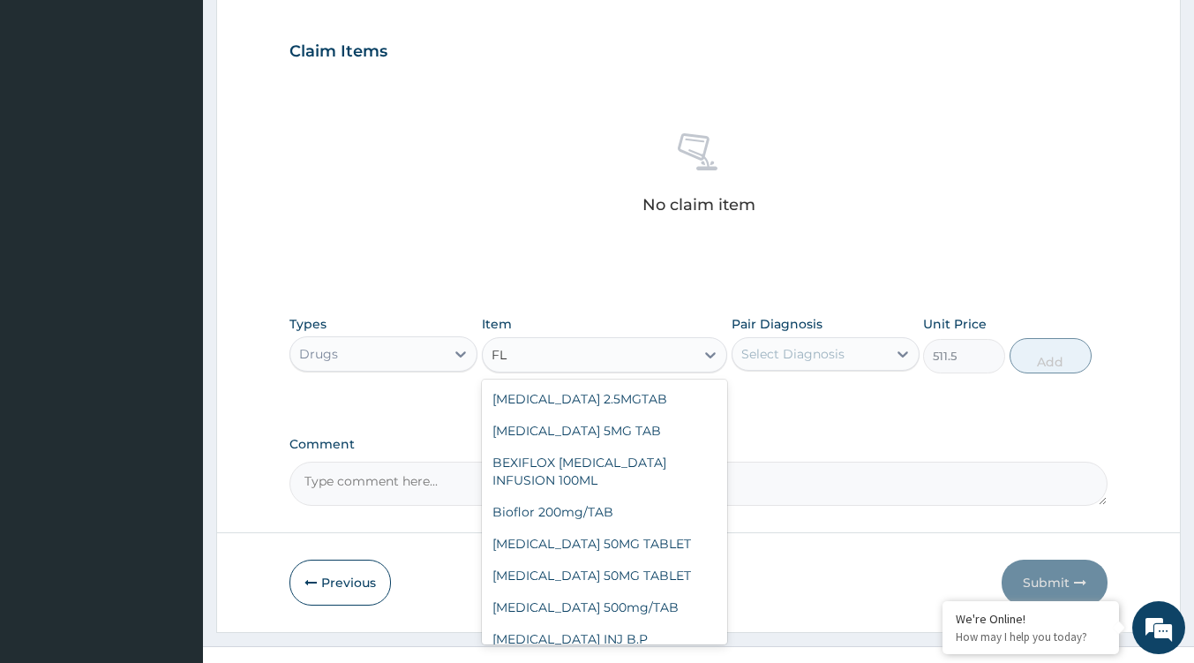
type input "F"
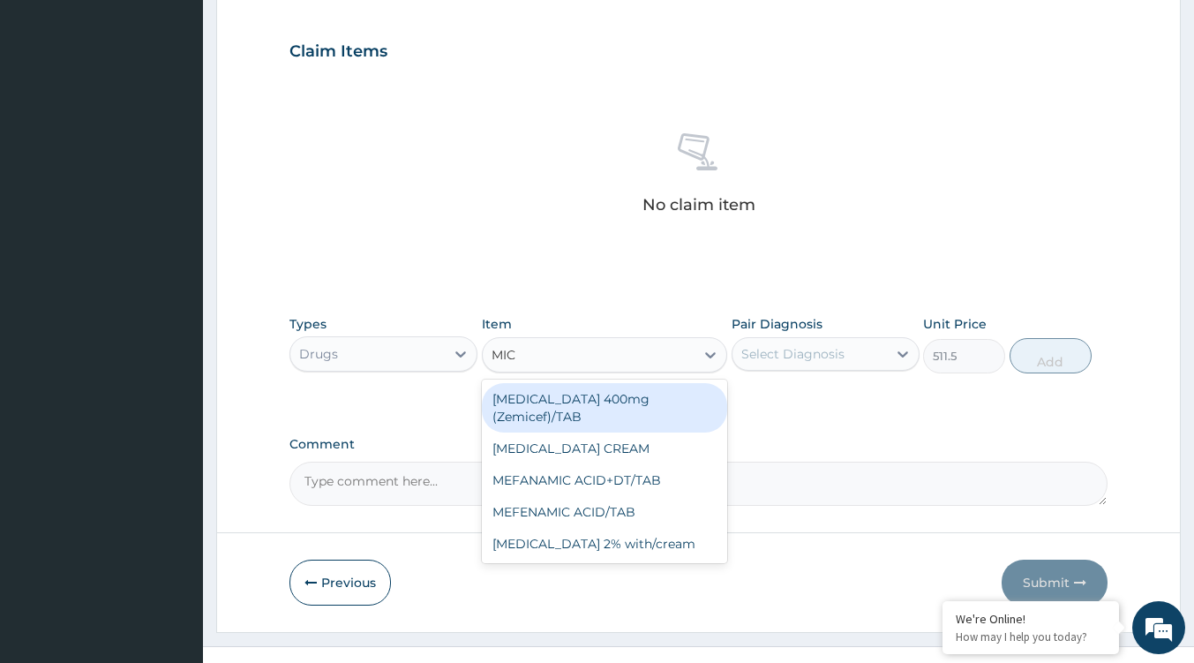
type input "MICO"
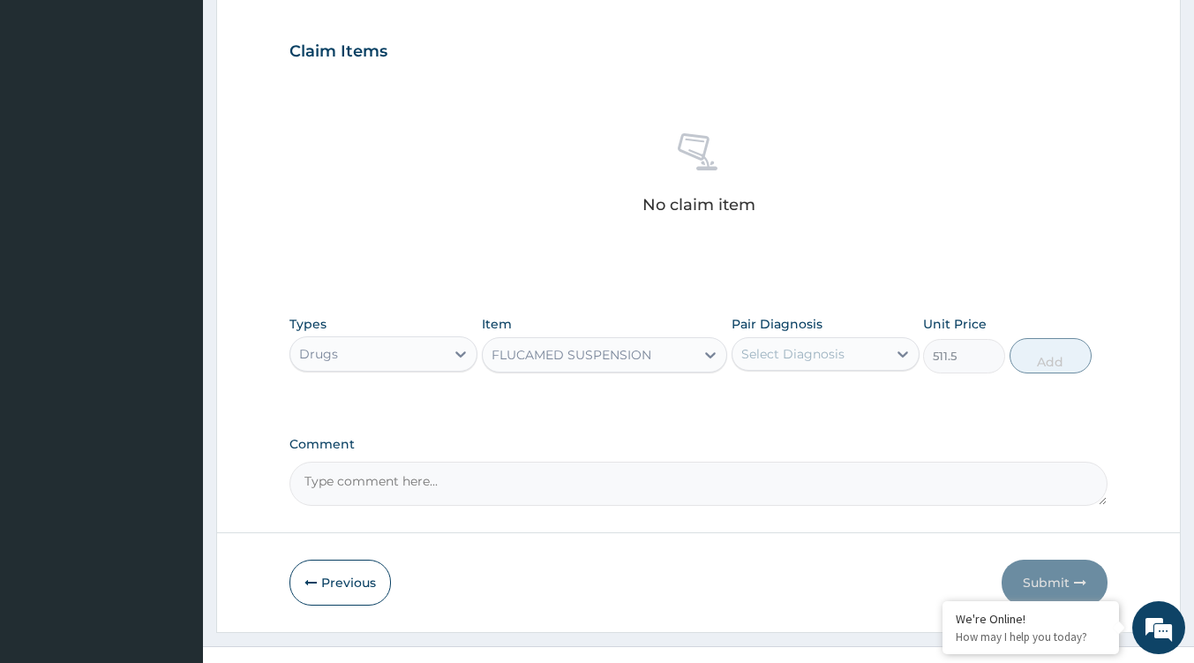
click at [586, 355] on div "FLUCAMED SUSPENSION" at bounding box center [589, 355] width 212 height 28
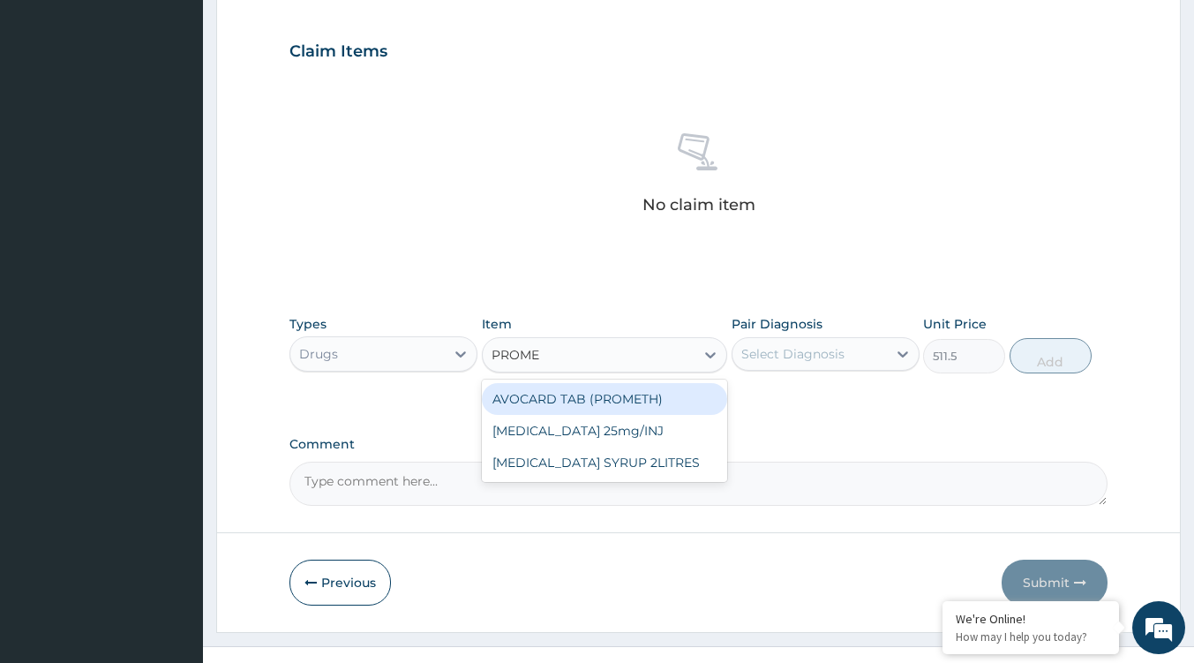
type input "PROMET"
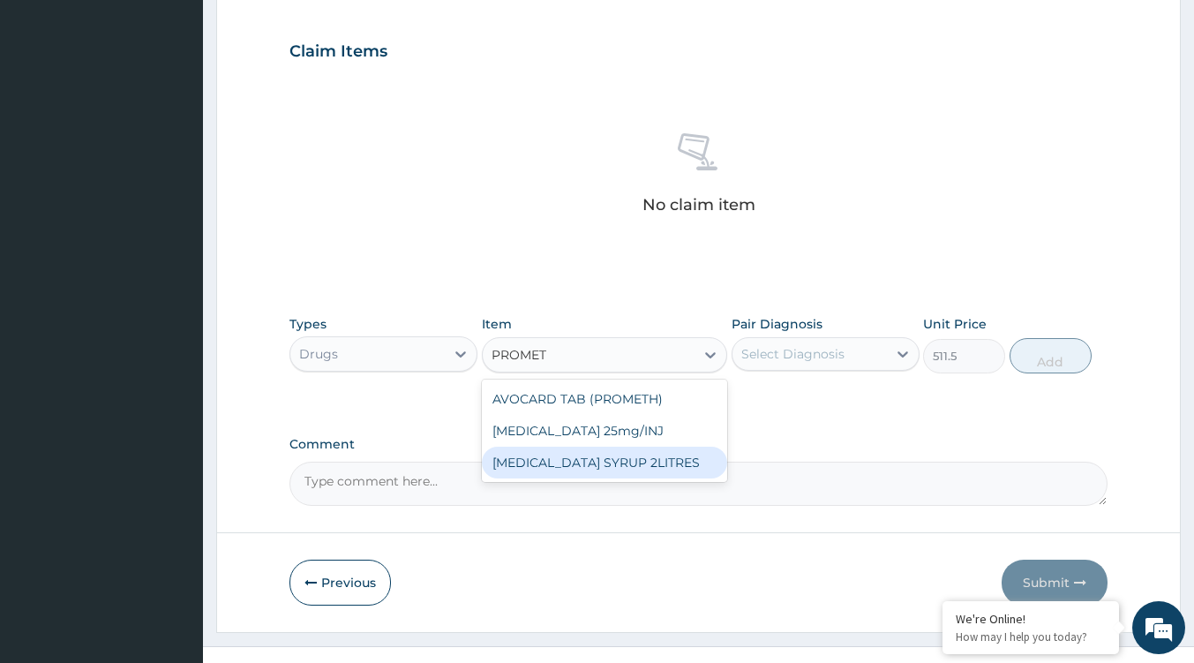
click at [648, 462] on div "[MEDICAL_DATA] SYRUP 2LITRES" at bounding box center [604, 463] width 245 height 32
type input "750"
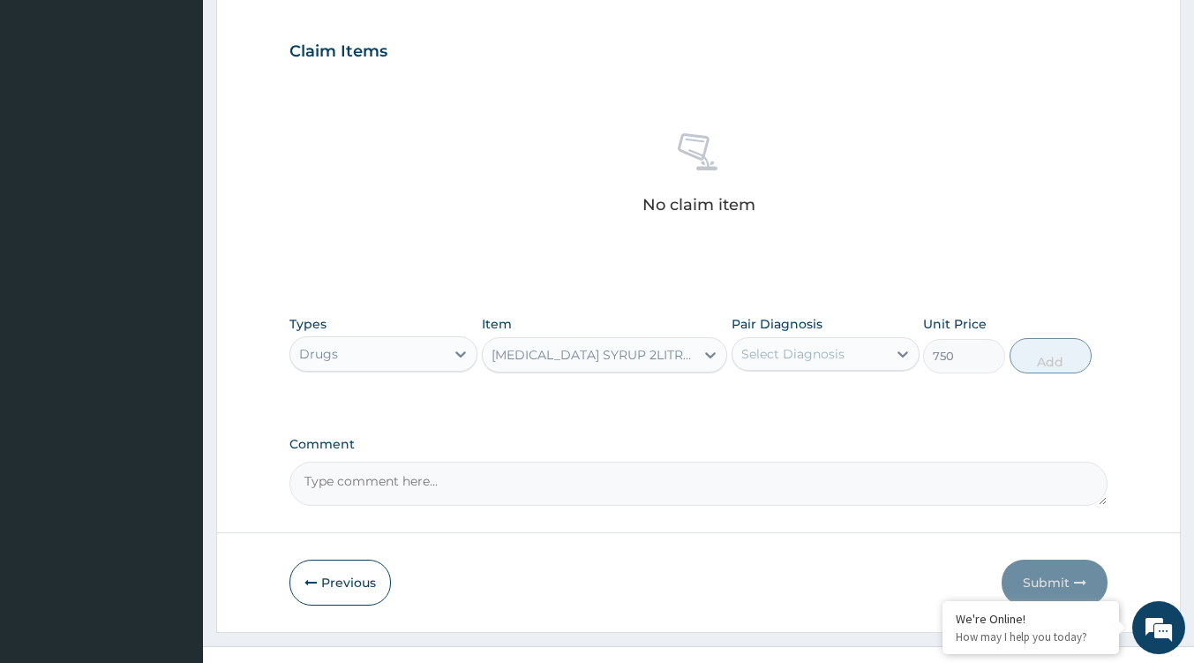
click at [644, 360] on div "[MEDICAL_DATA] SYRUP 2LITRES" at bounding box center [594, 355] width 205 height 18
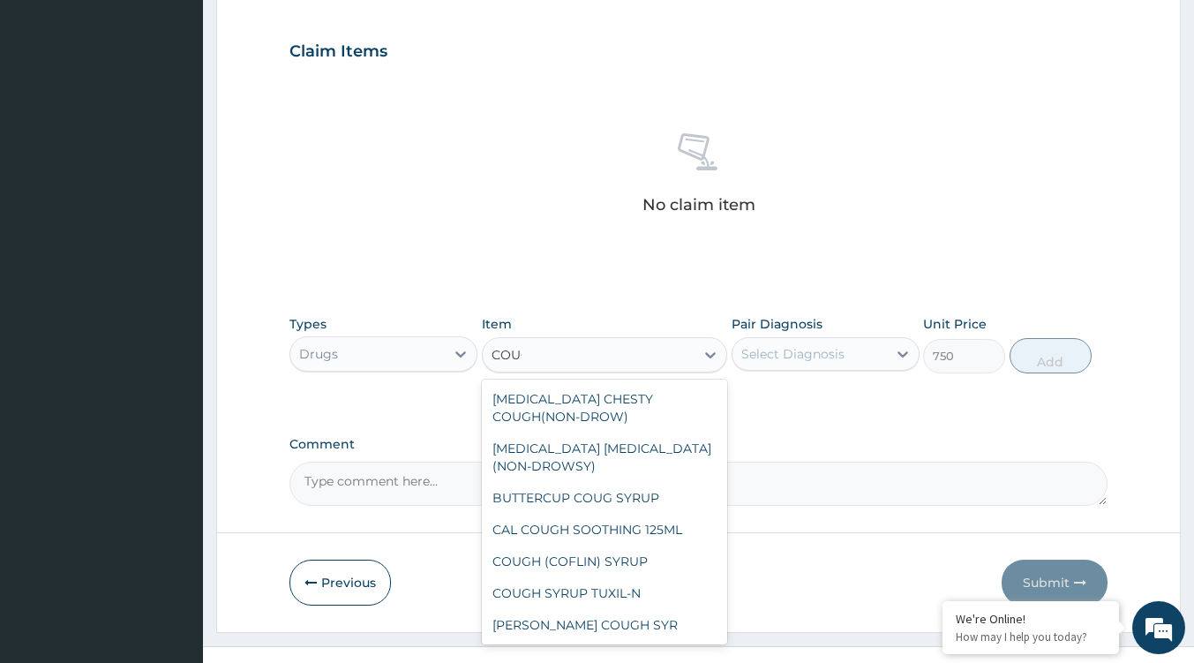
type input "COUGH"
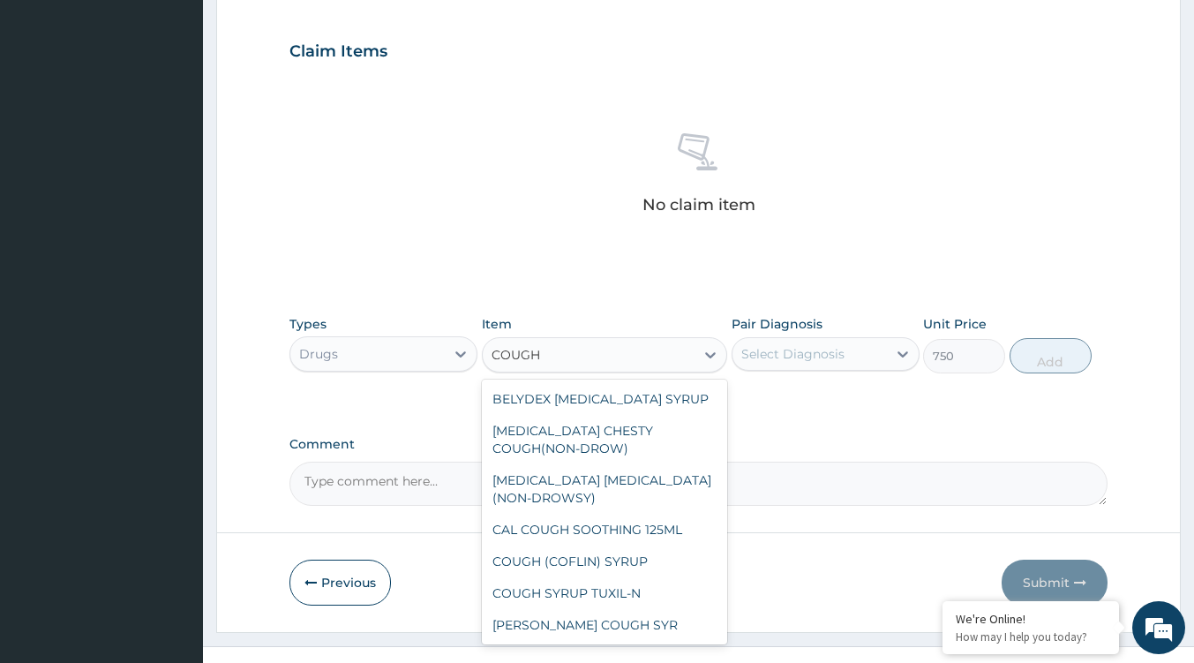
scroll to position [95, 0]
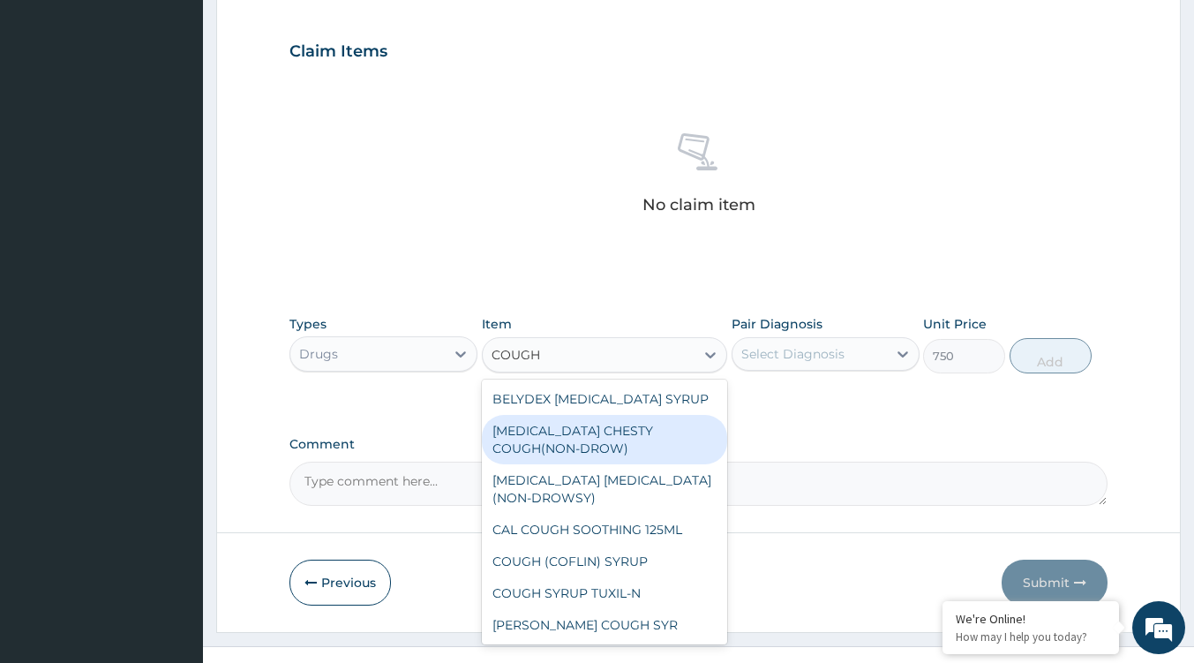
click at [650, 433] on div "[MEDICAL_DATA] CHESTY COUGH(NON-DROW)" at bounding box center [604, 439] width 245 height 49
type input "900"
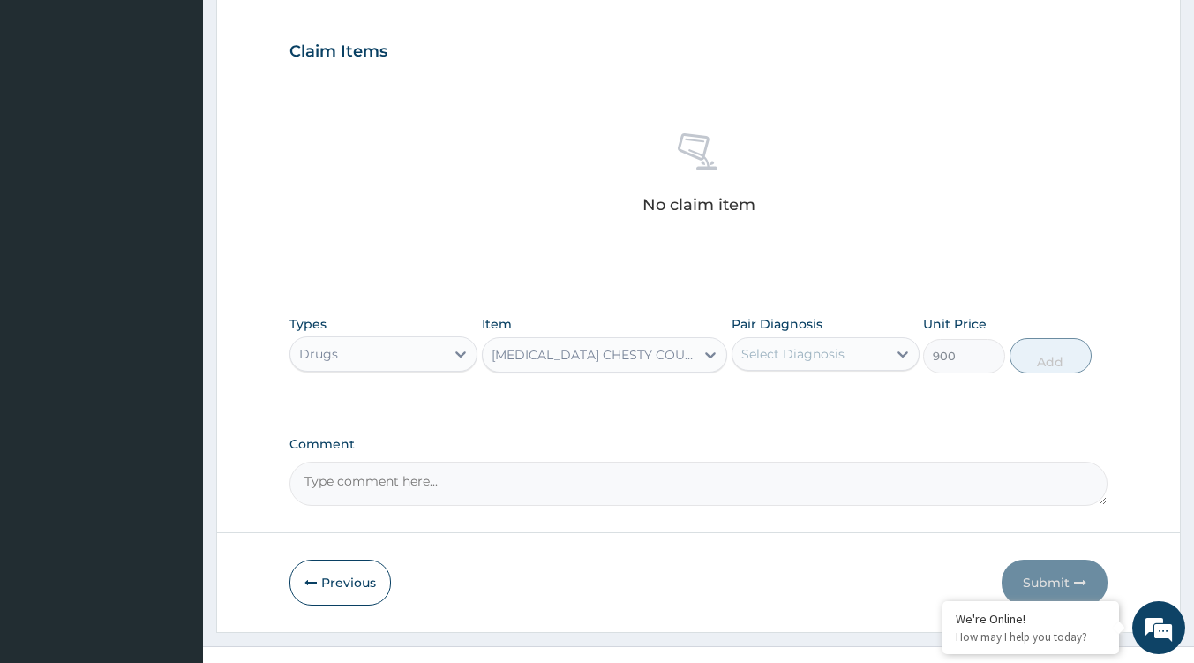
click at [665, 350] on div "[MEDICAL_DATA] CHESTY COUGH(NON-DROW)" at bounding box center [594, 355] width 205 height 18
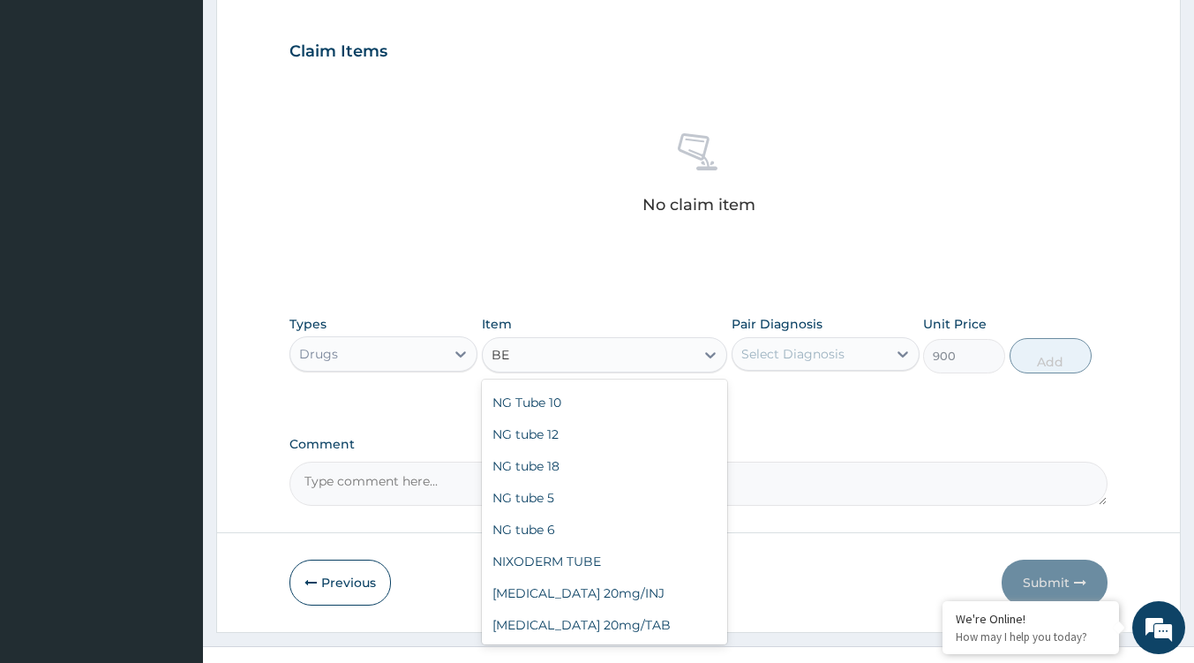
scroll to position [0, 0]
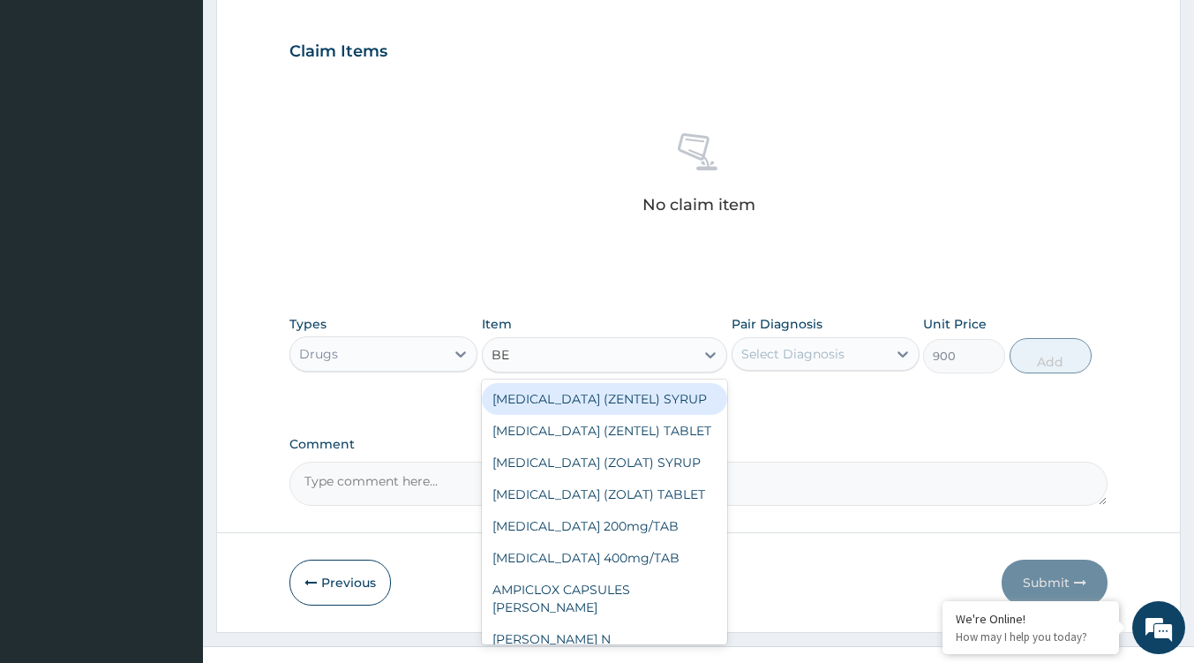
type input "B"
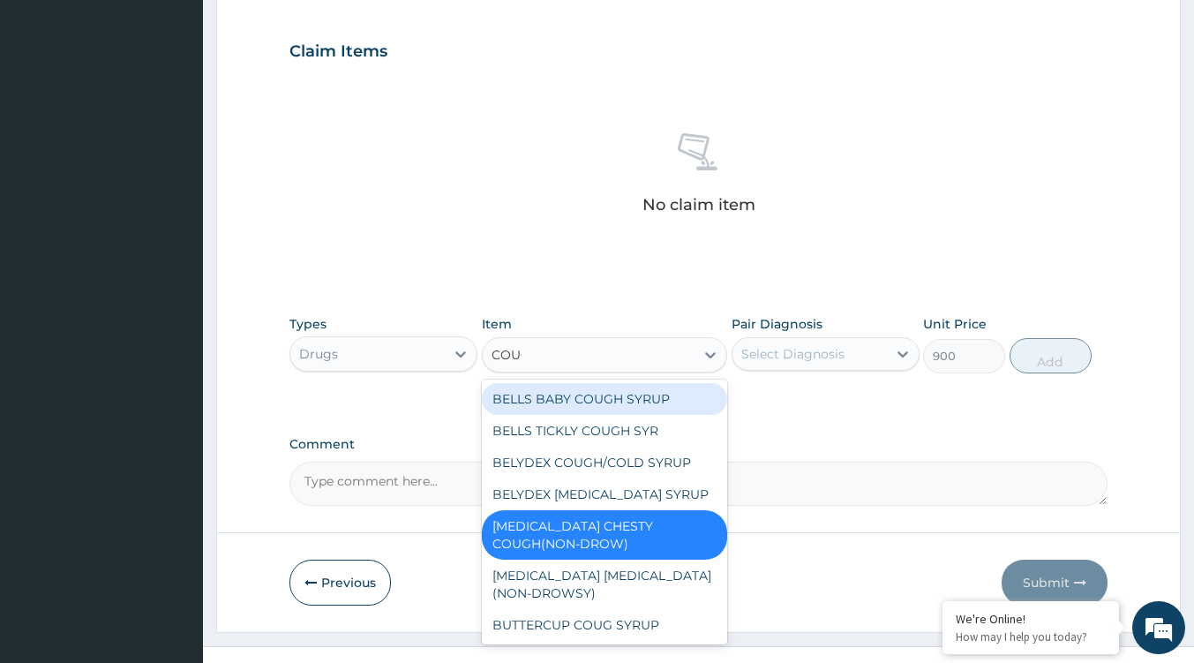
type input "COUGH"
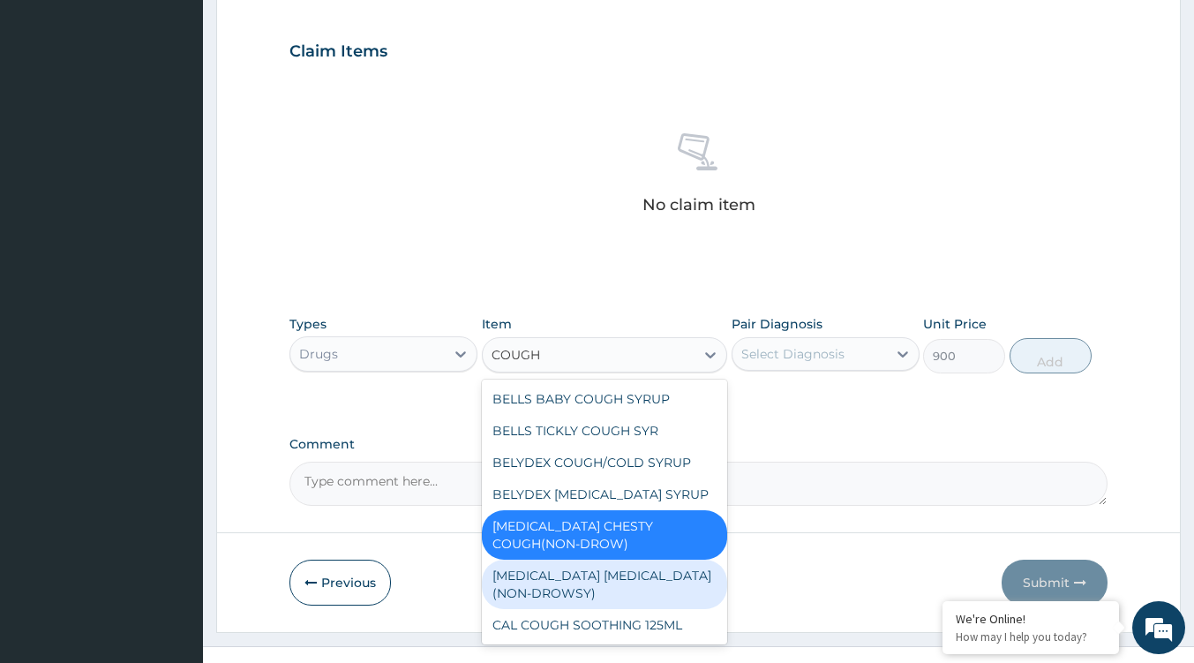
click at [599, 582] on div "[MEDICAL_DATA] [MEDICAL_DATA](NON-DROWSY)" at bounding box center [604, 584] width 245 height 49
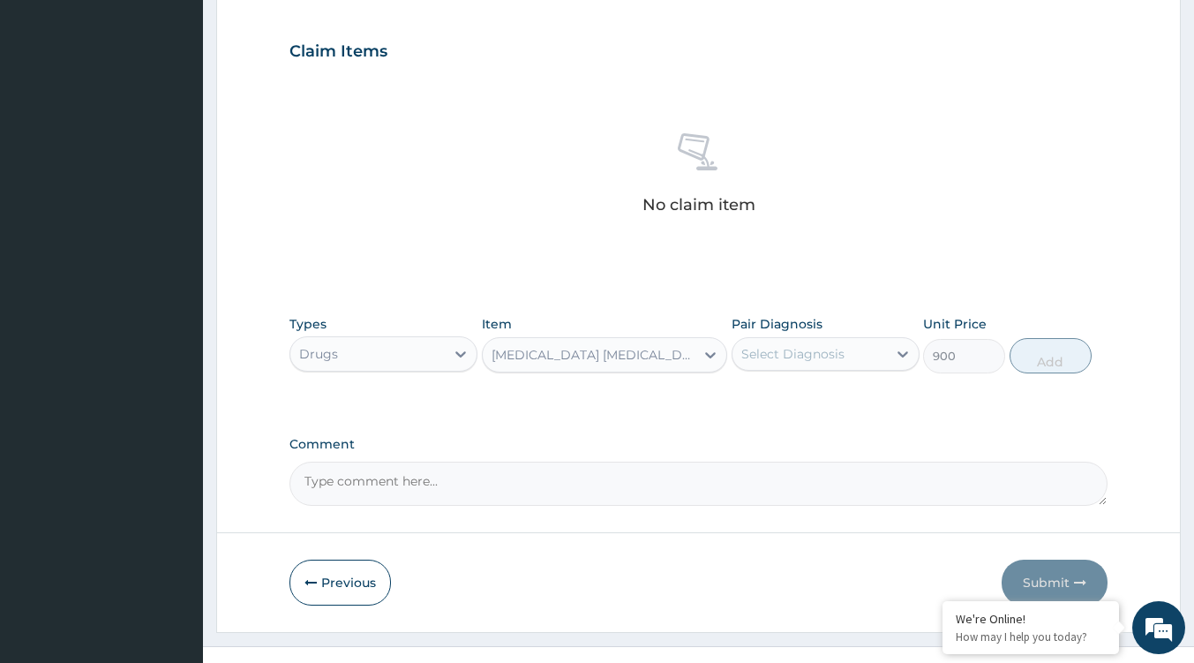
click at [565, 344] on div "[MEDICAL_DATA] [MEDICAL_DATA](NON-DROWSY)" at bounding box center [589, 355] width 212 height 28
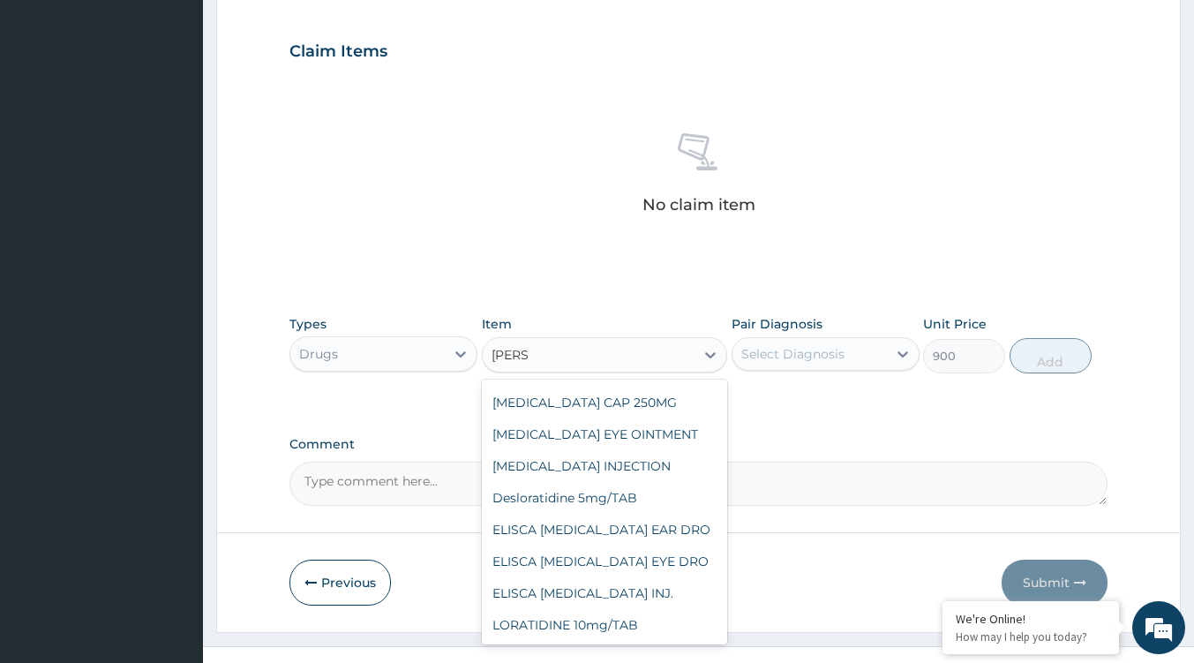
scroll to position [162, 0]
type input "LORAT"
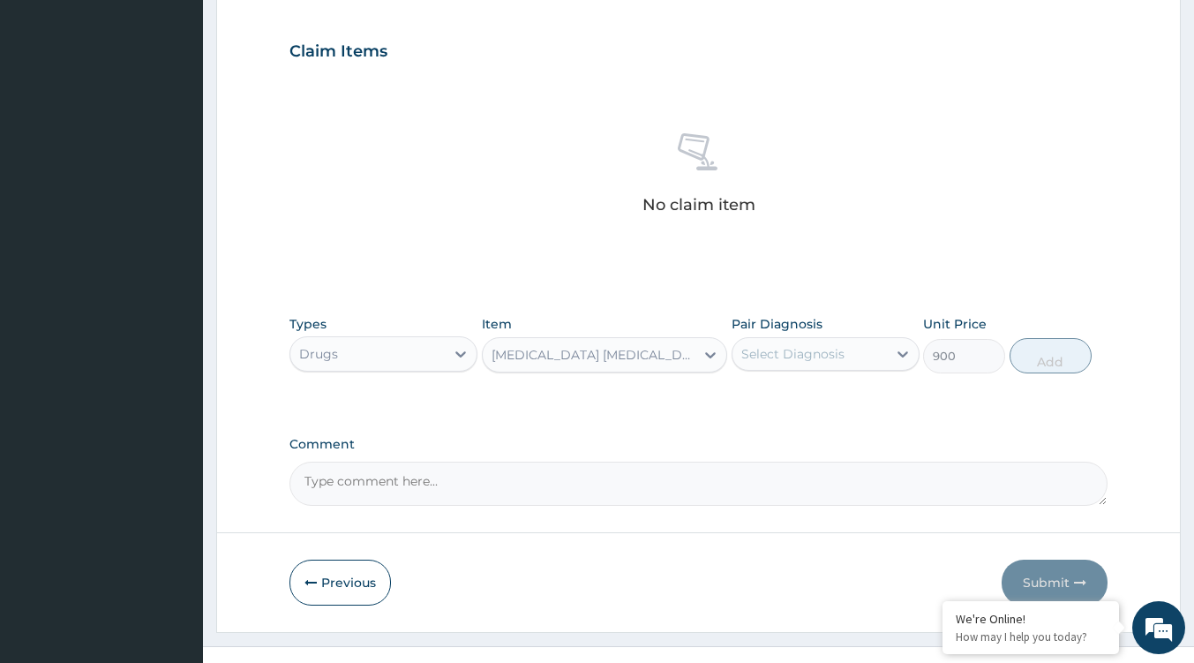
click at [580, 349] on div "[MEDICAL_DATA] [MEDICAL_DATA](NON-DROWSY)" at bounding box center [589, 355] width 212 height 28
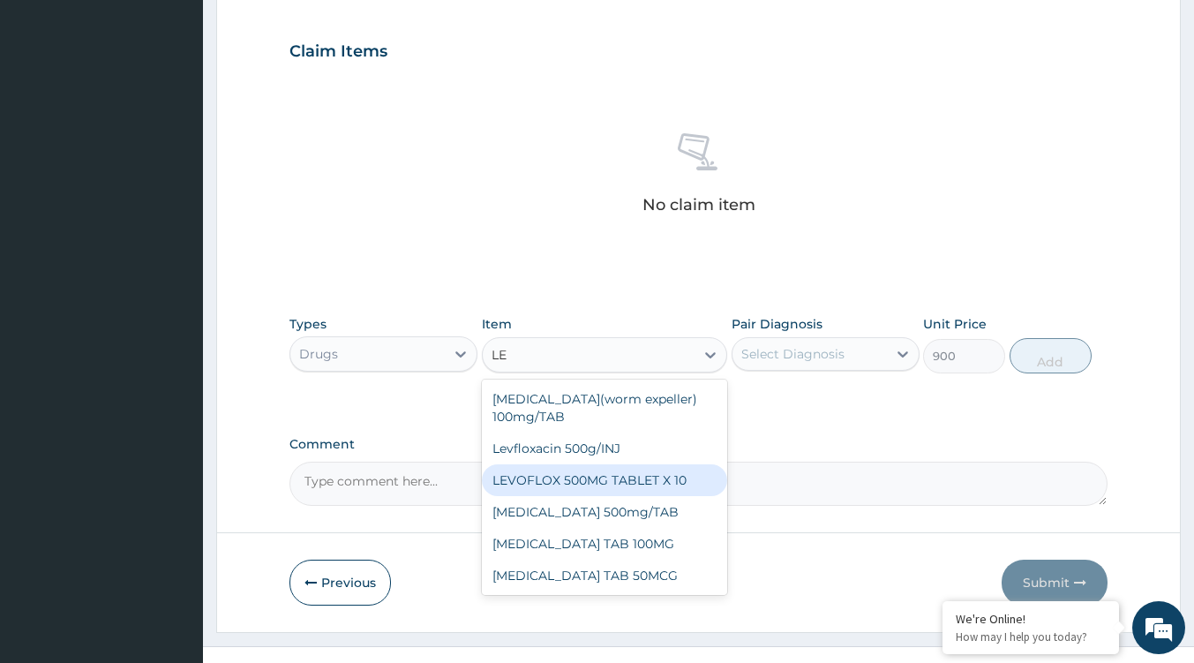
type input "L"
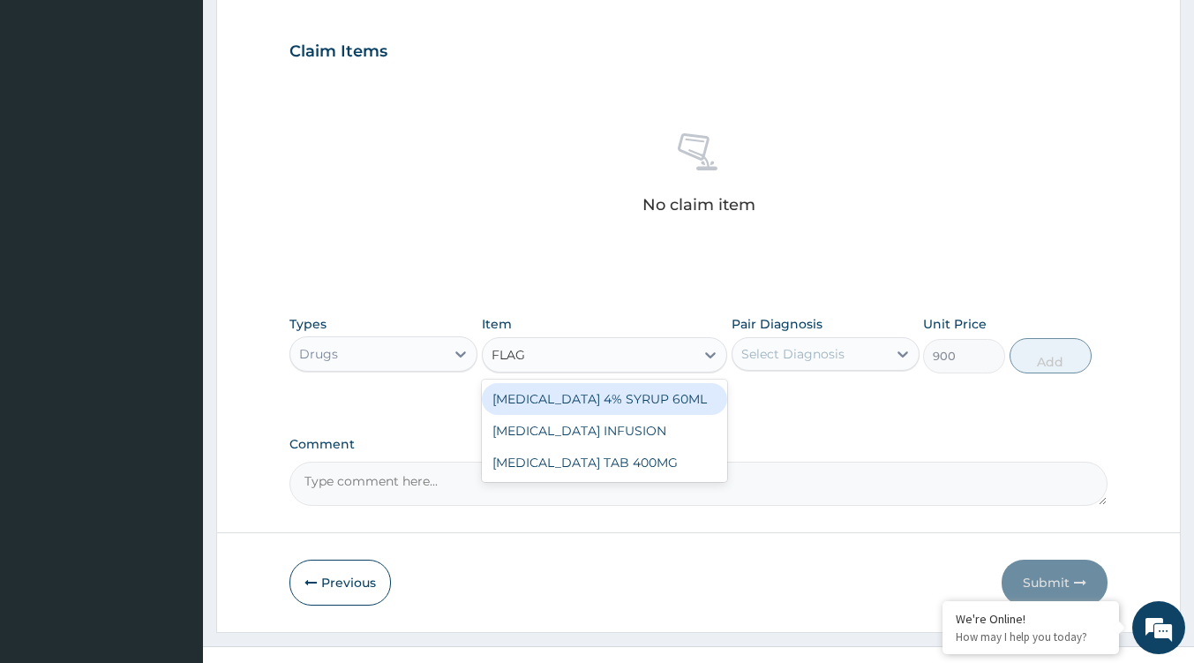
type input "FLAGY"
click at [635, 397] on div "[MEDICAL_DATA] 4% SYRUP 60ML" at bounding box center [604, 399] width 245 height 32
type input "750"
